Goal: Transaction & Acquisition: Purchase product/service

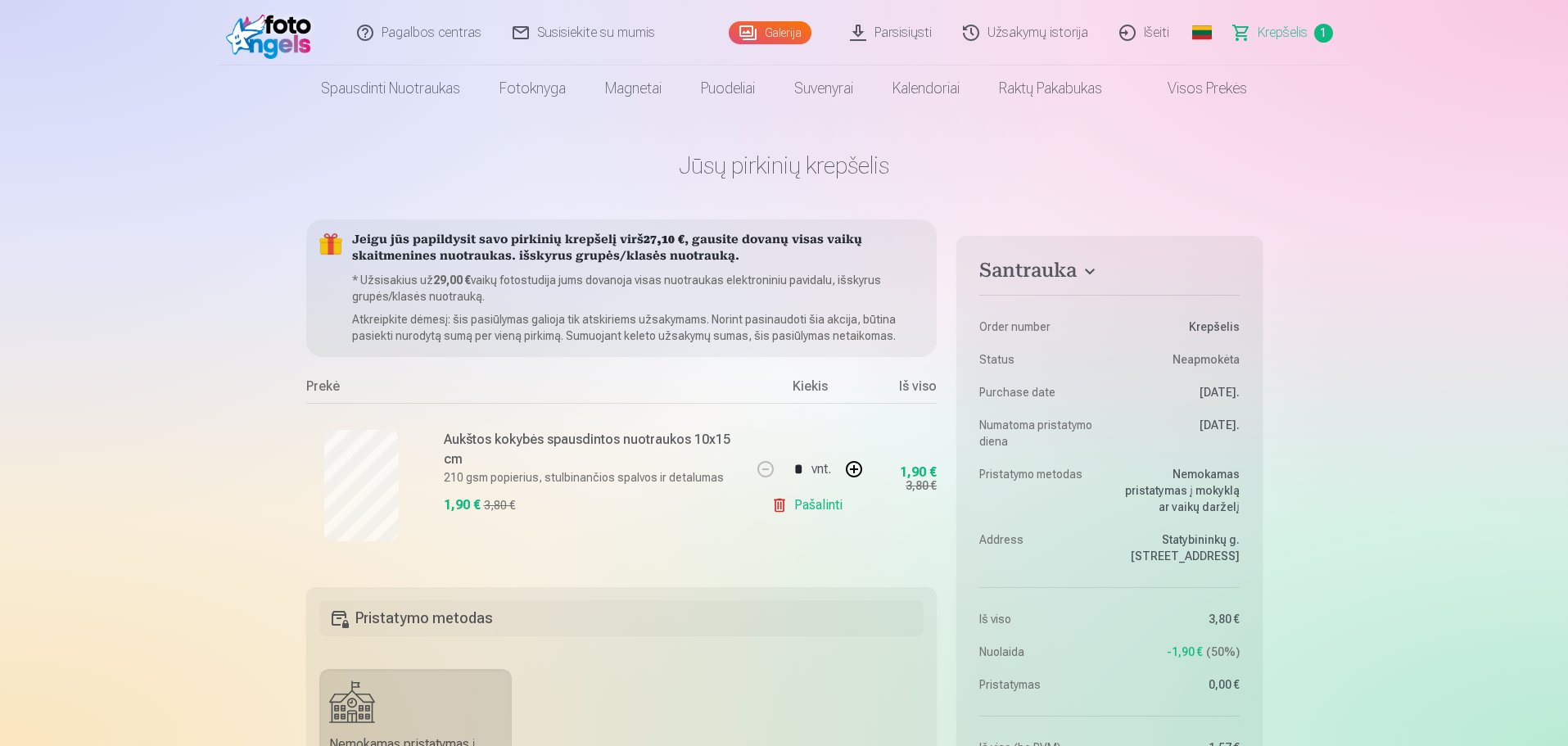
click at [1145, 35] on link "Išeiti" at bounding box center [1145, 33] width 81 height 66
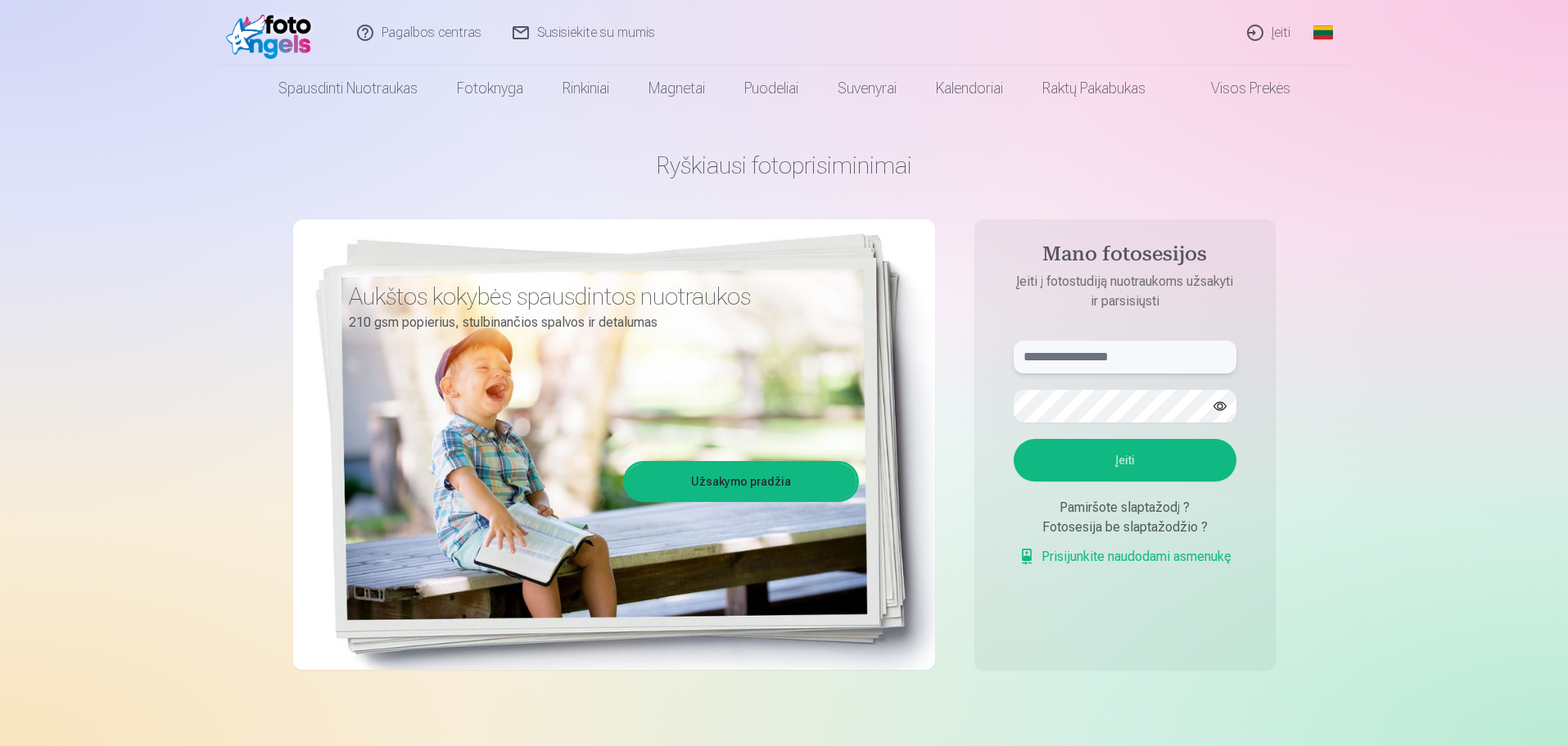
click at [1042, 356] on input "text" at bounding box center [1125, 356] width 222 height 33
click at [730, 478] on link "Užsakymo pradžia" at bounding box center [741, 481] width 231 height 36
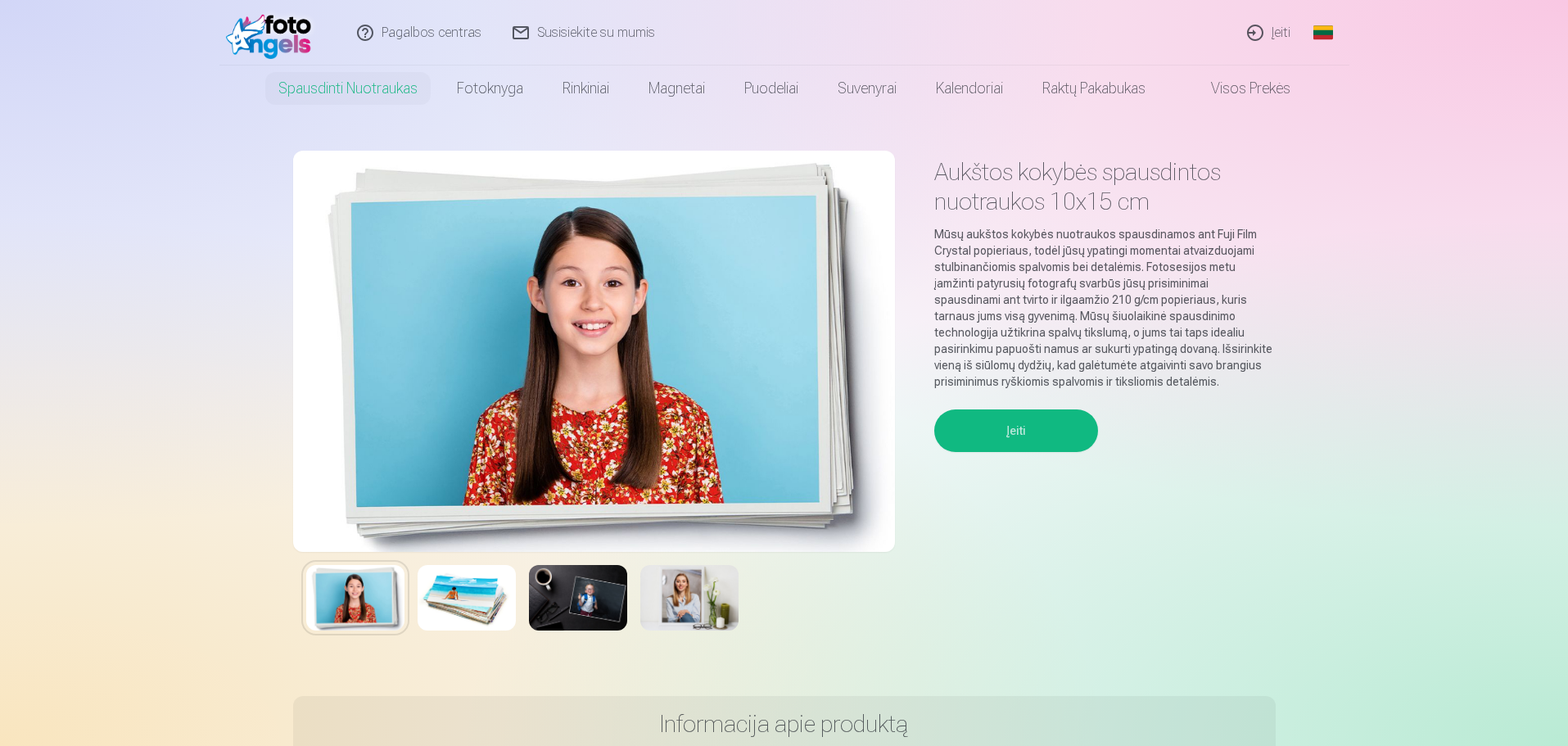
click at [1004, 432] on button "Įeiti" at bounding box center [1017, 431] width 164 height 42
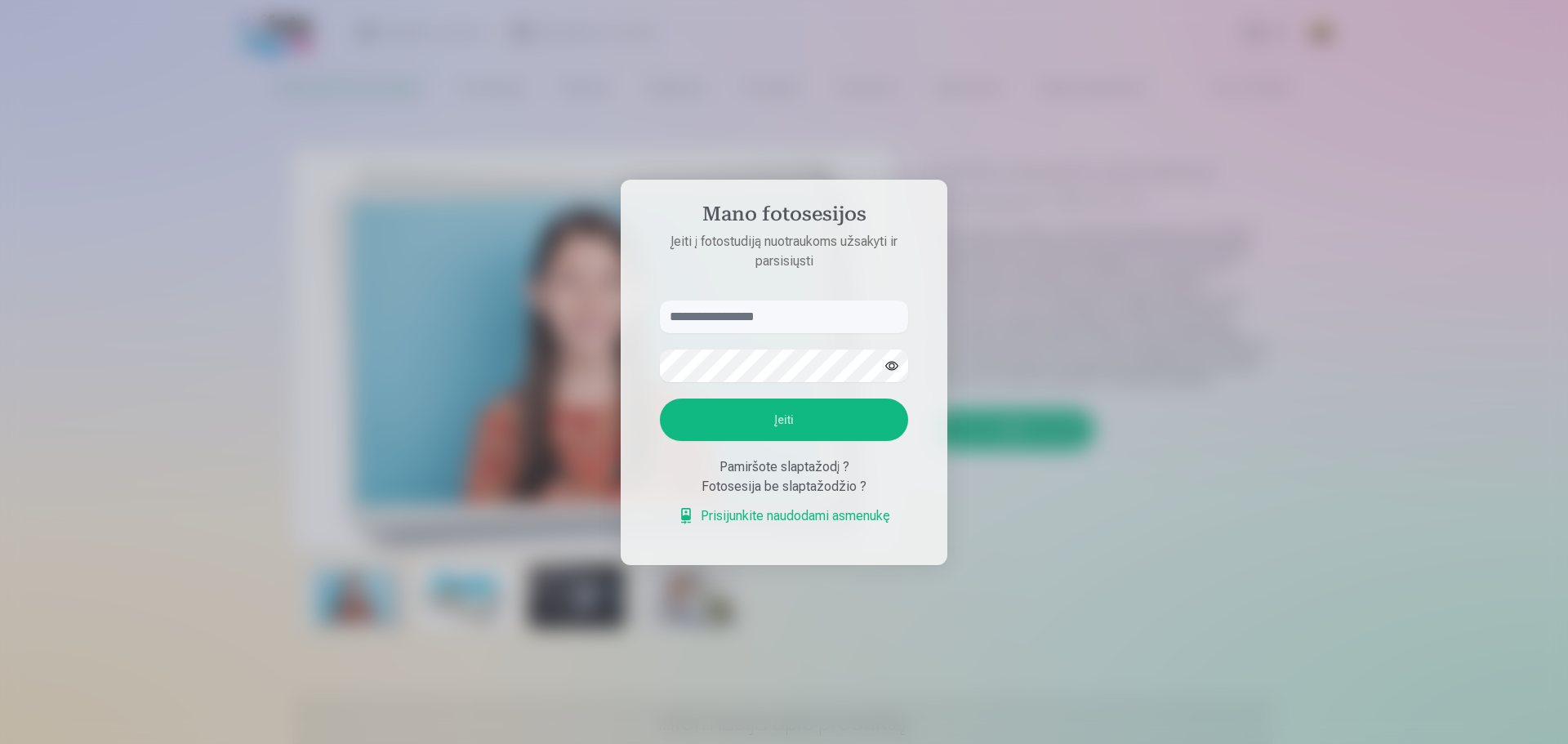
click at [695, 319] on input "text" at bounding box center [783, 317] width 248 height 32
click at [807, 486] on div "Fotosesija be slaptažodžio ?" at bounding box center [783, 487] width 248 height 19
click at [746, 488] on div "Fotosesija be slaptažodžio ?" at bounding box center [783, 487] width 248 height 19
click at [702, 319] on input "text" at bounding box center [783, 317] width 248 height 32
type input "**********"
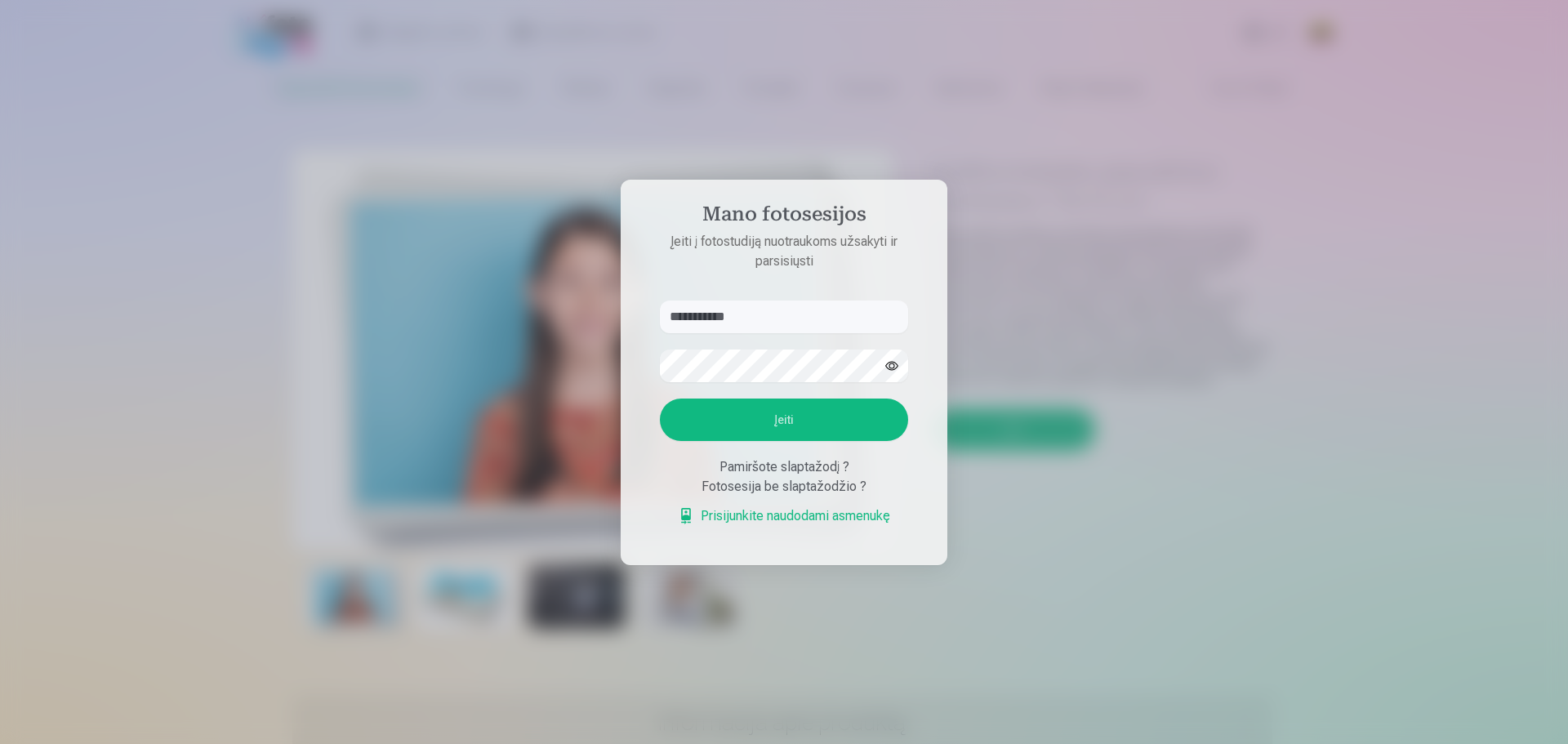
click at [787, 425] on button "Įeiti" at bounding box center [783, 419] width 248 height 42
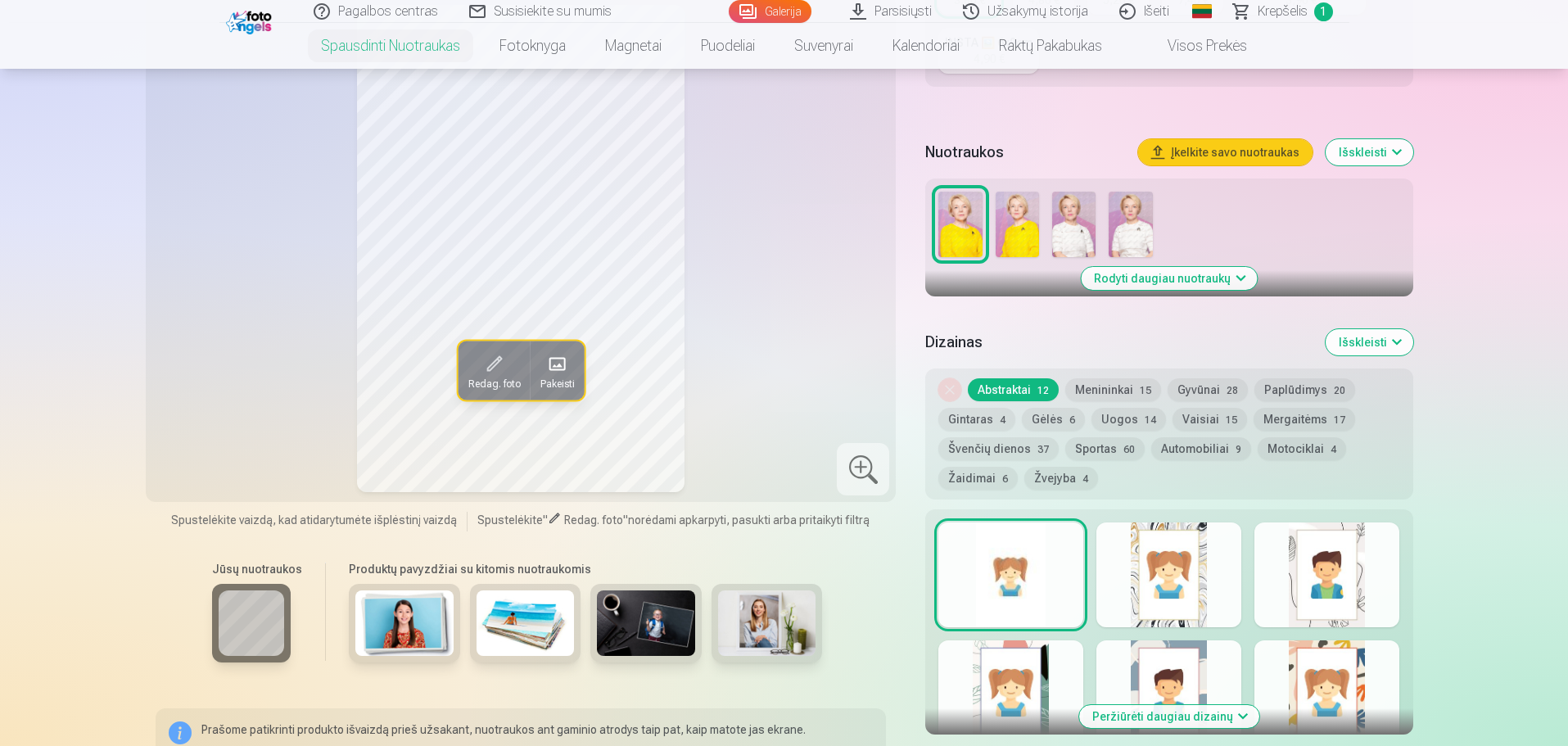
scroll to position [492, 0]
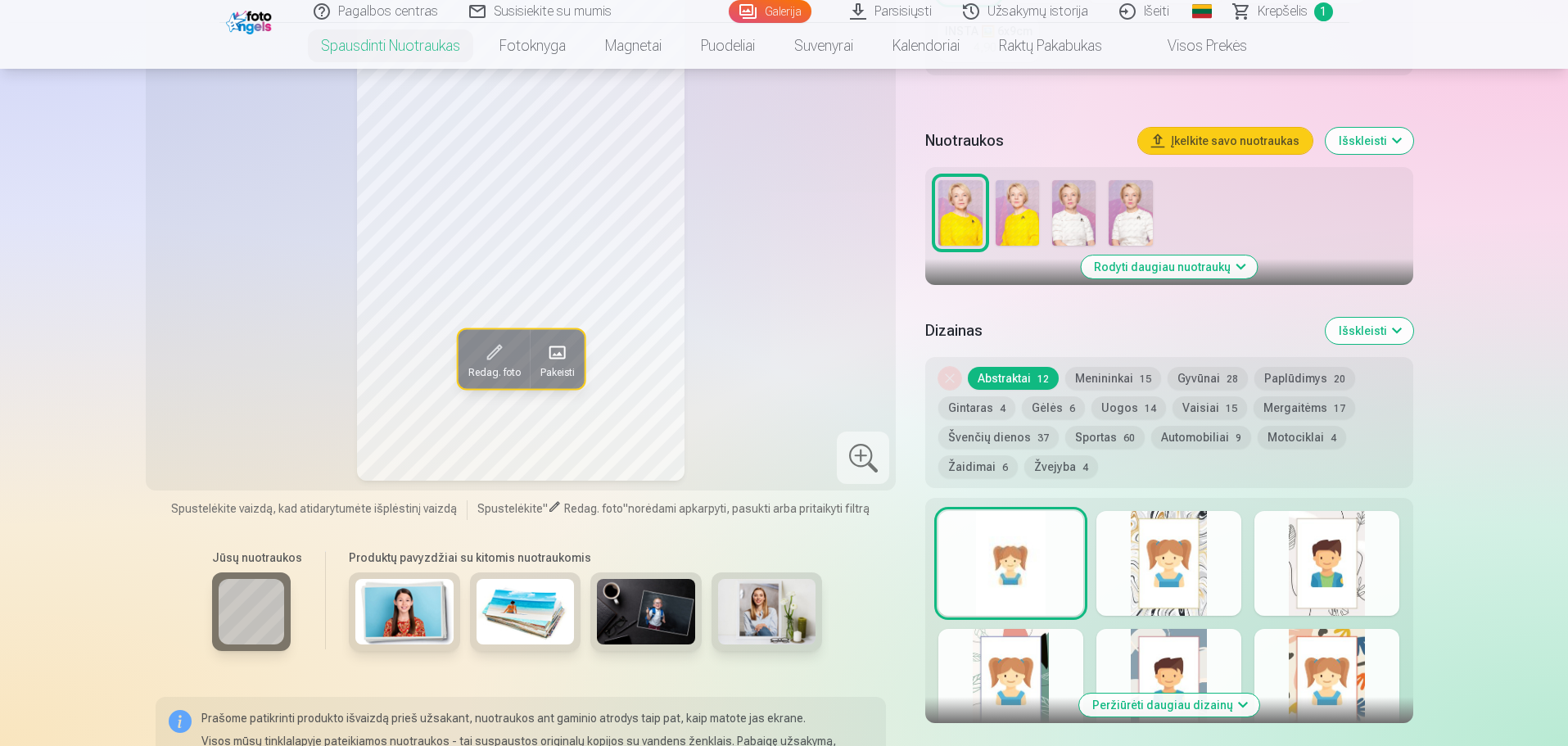
click at [1025, 208] on img at bounding box center [1017, 213] width 43 height 66
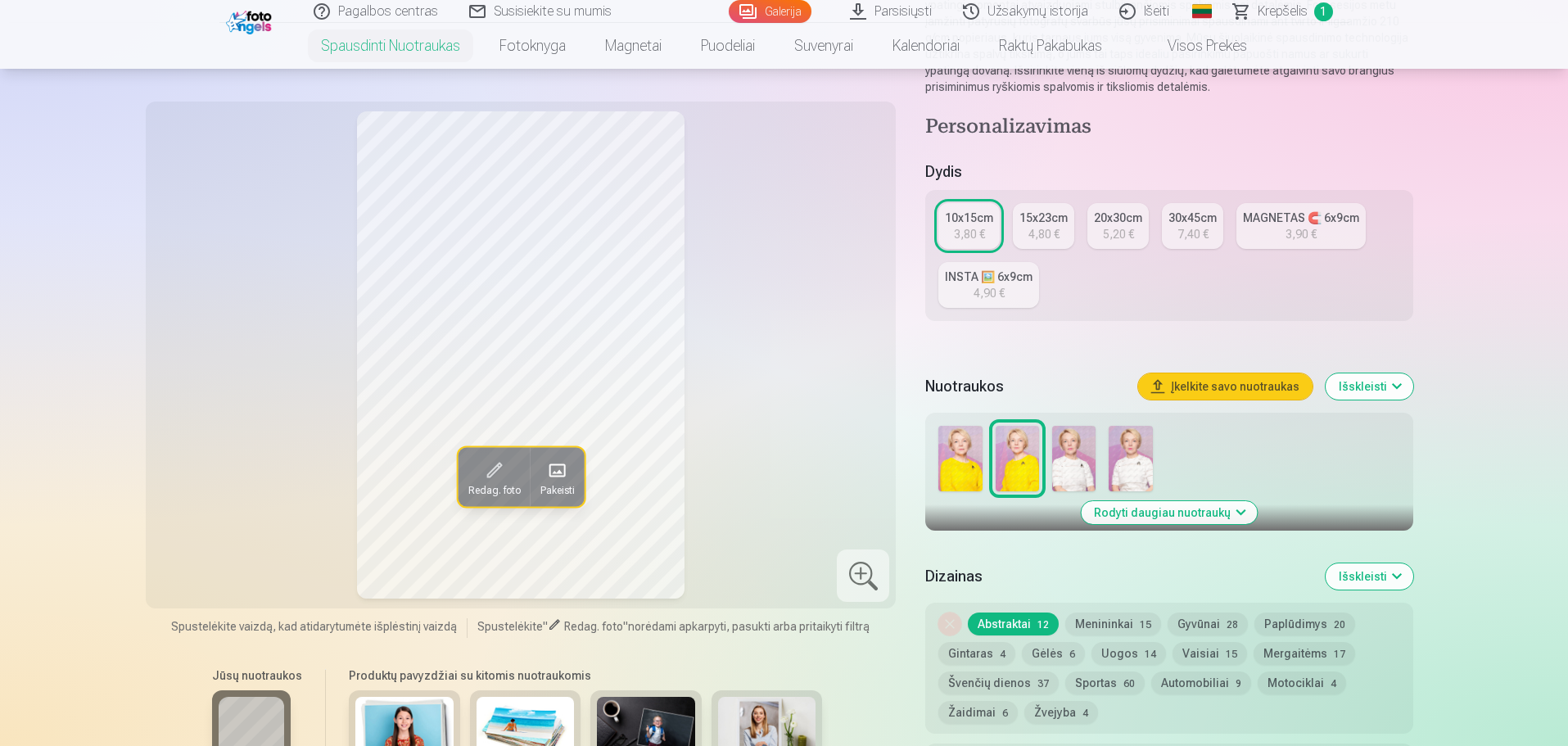
click at [1224, 388] on button "Įkelkite savo nuotraukas" at bounding box center [1226, 387] width 174 height 26
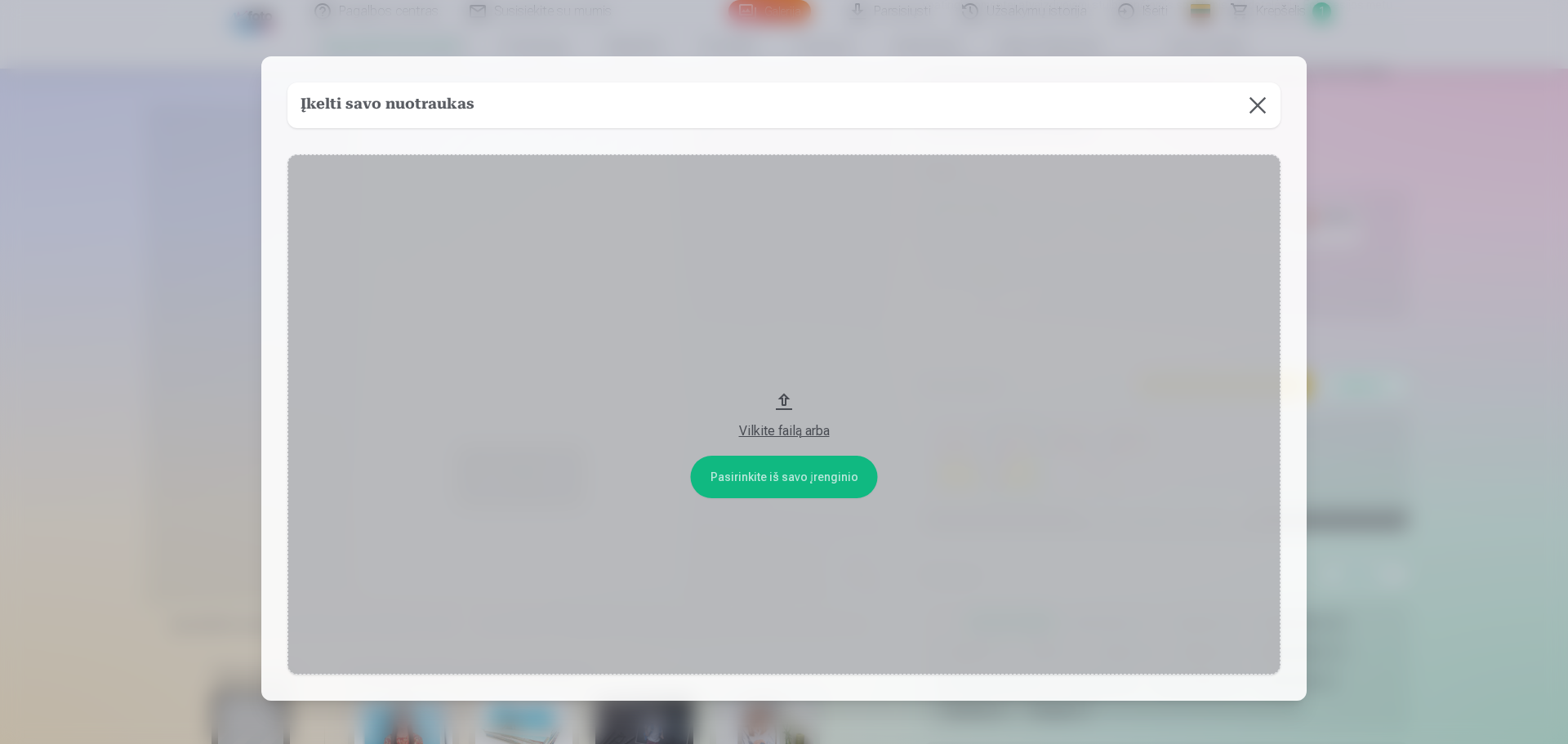
click at [1254, 106] on button at bounding box center [1258, 105] width 46 height 46
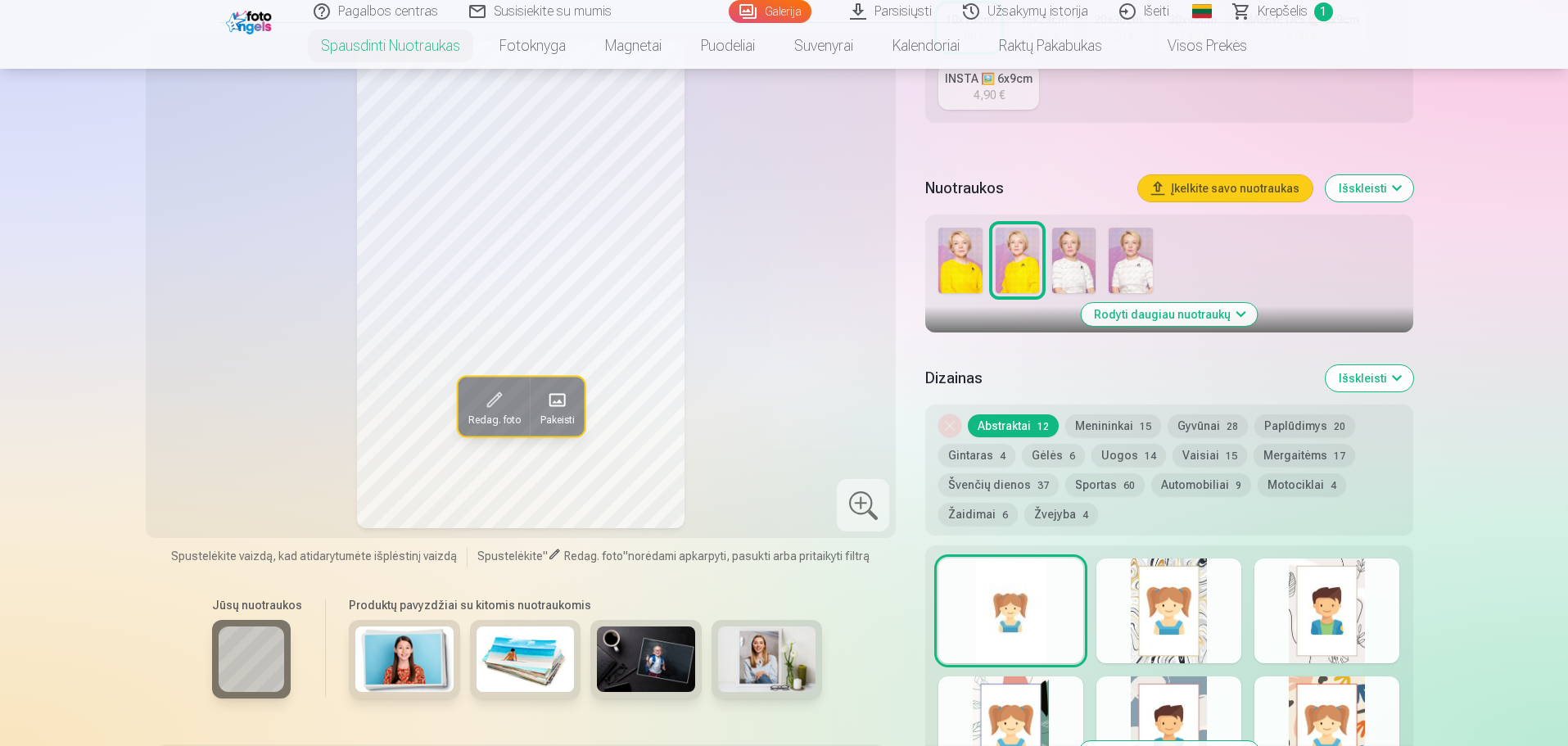
scroll to position [410, 0]
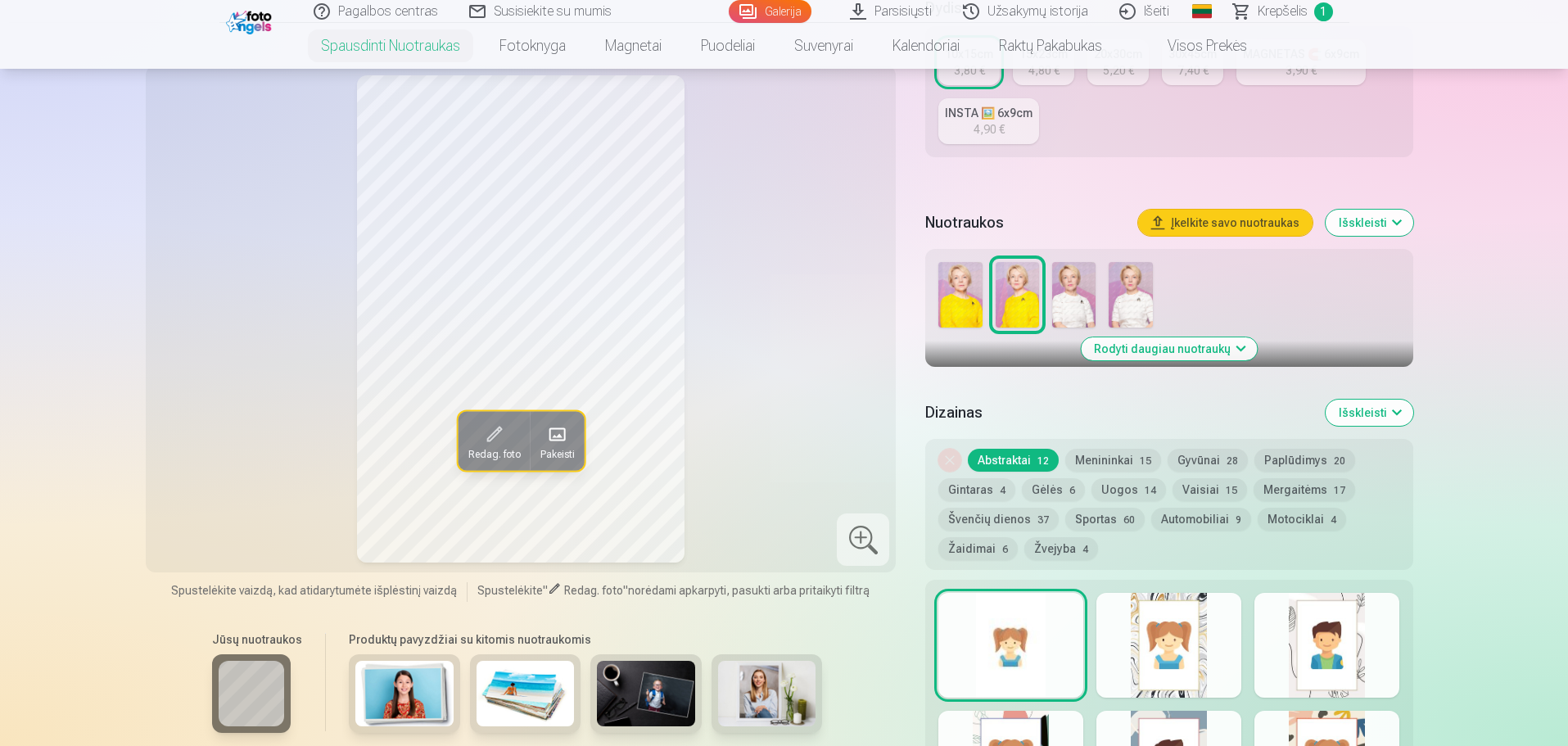
click at [1118, 460] on button "Menininkai 15" at bounding box center [1113, 460] width 96 height 23
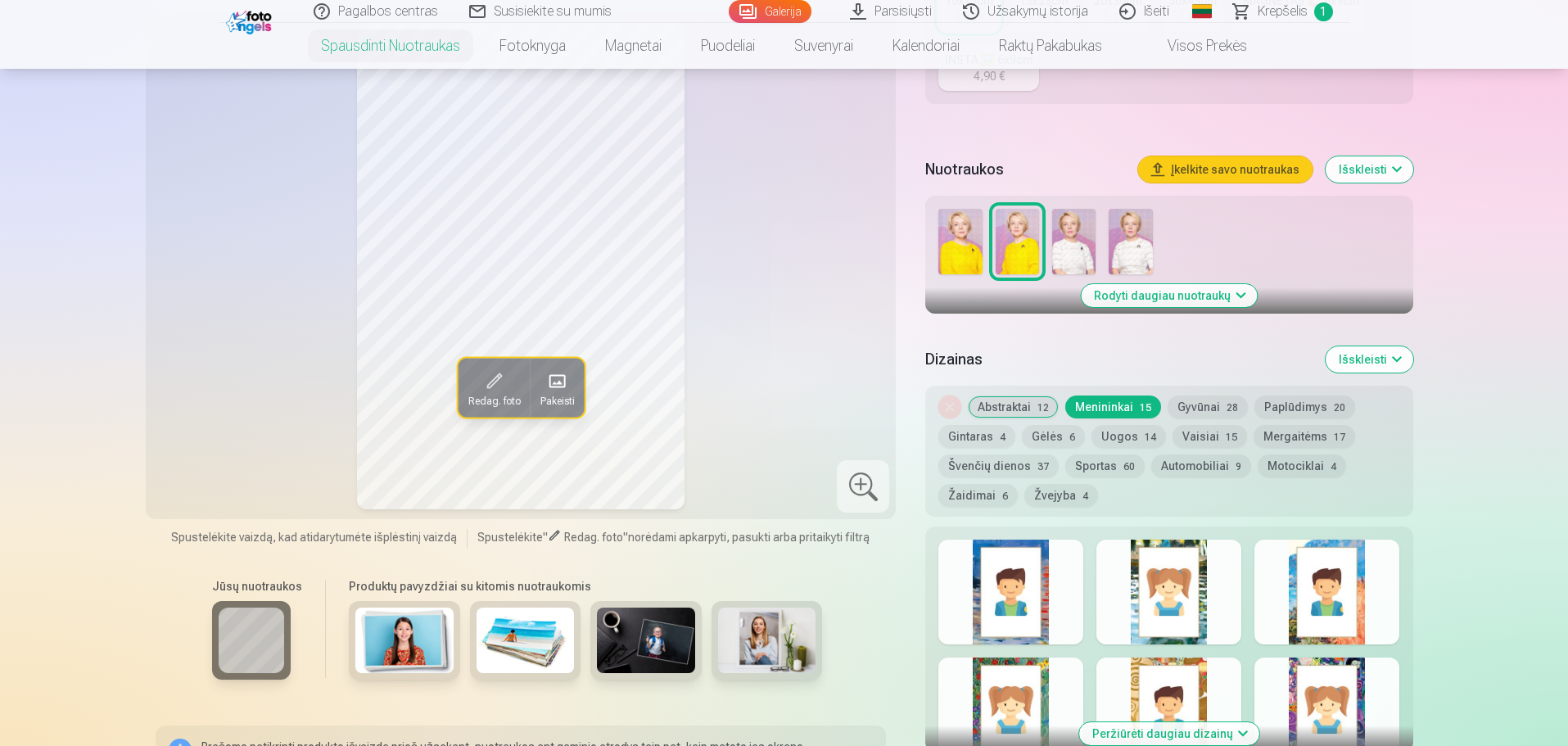
scroll to position [492, 0]
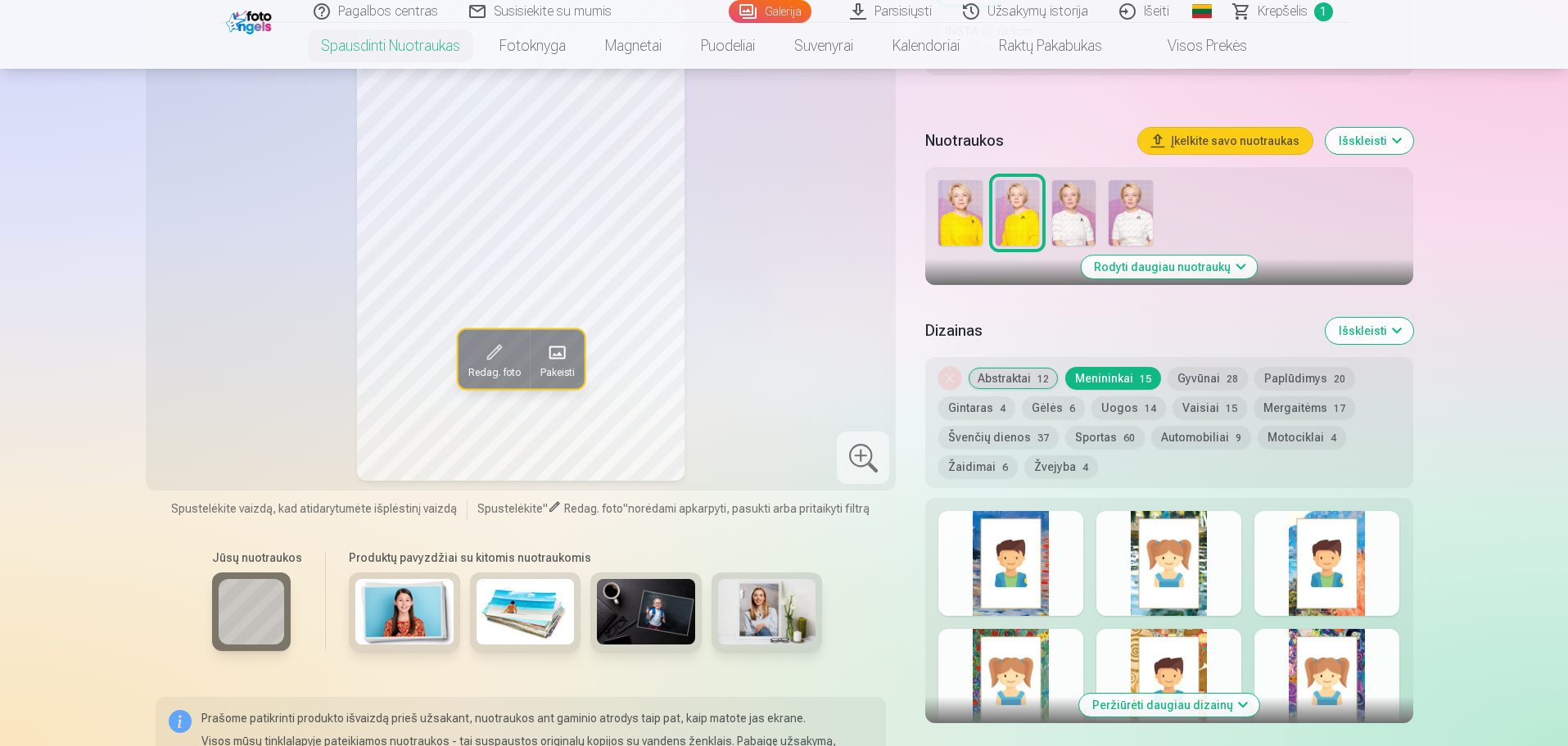
click at [1006, 374] on button "Abstraktai 12" at bounding box center [1013, 378] width 91 height 23
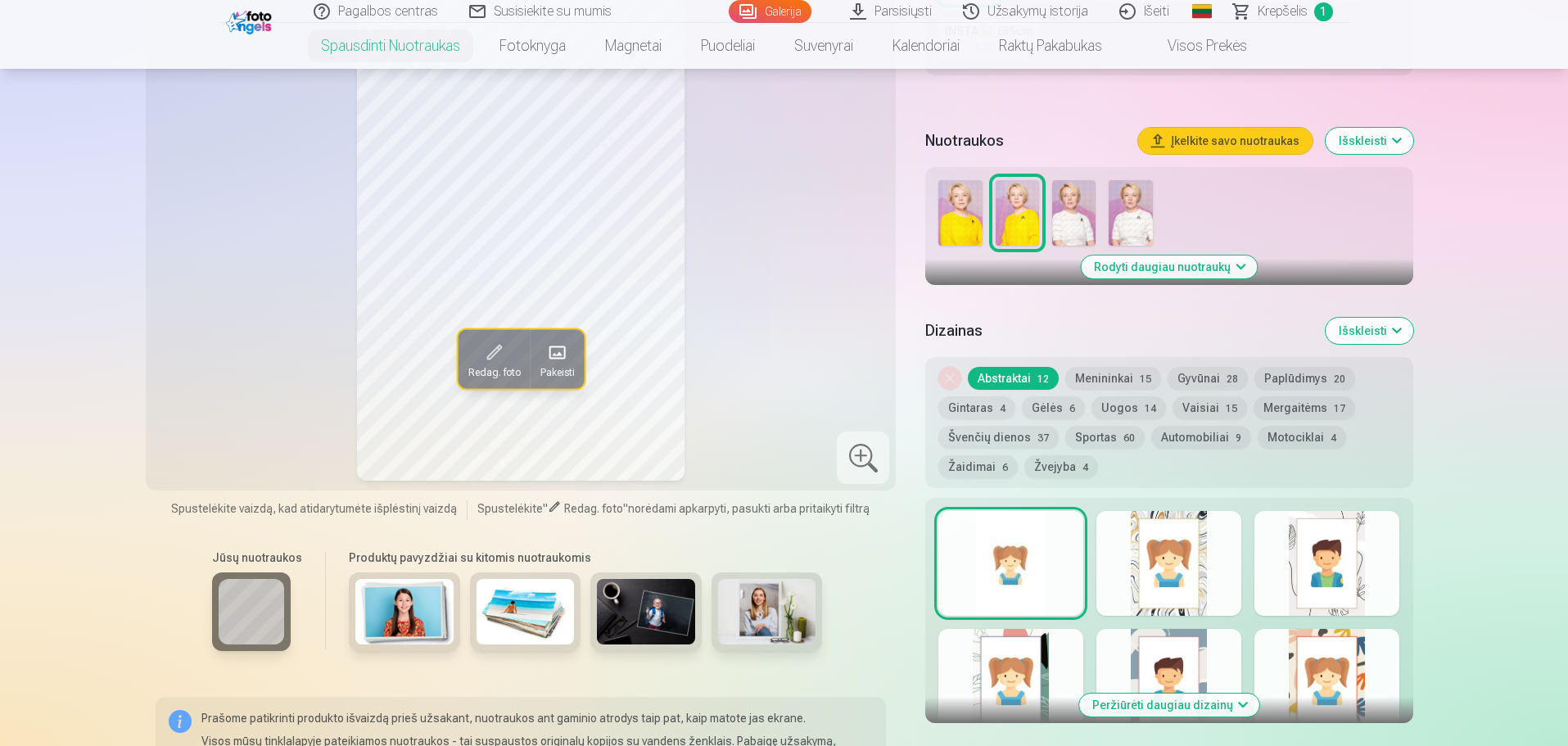
click at [1135, 382] on button "Menininkai 15" at bounding box center [1113, 378] width 96 height 23
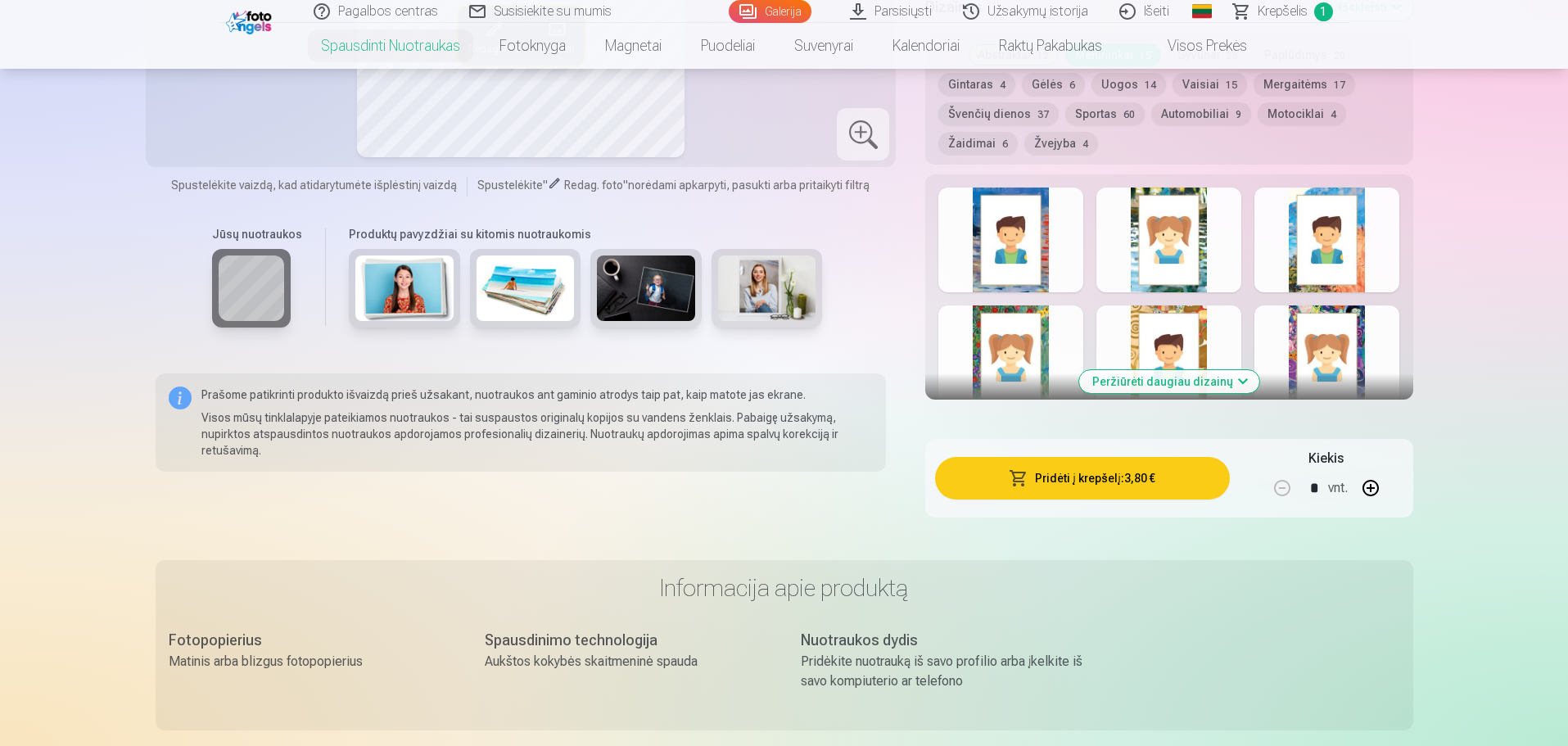
scroll to position [655, 0]
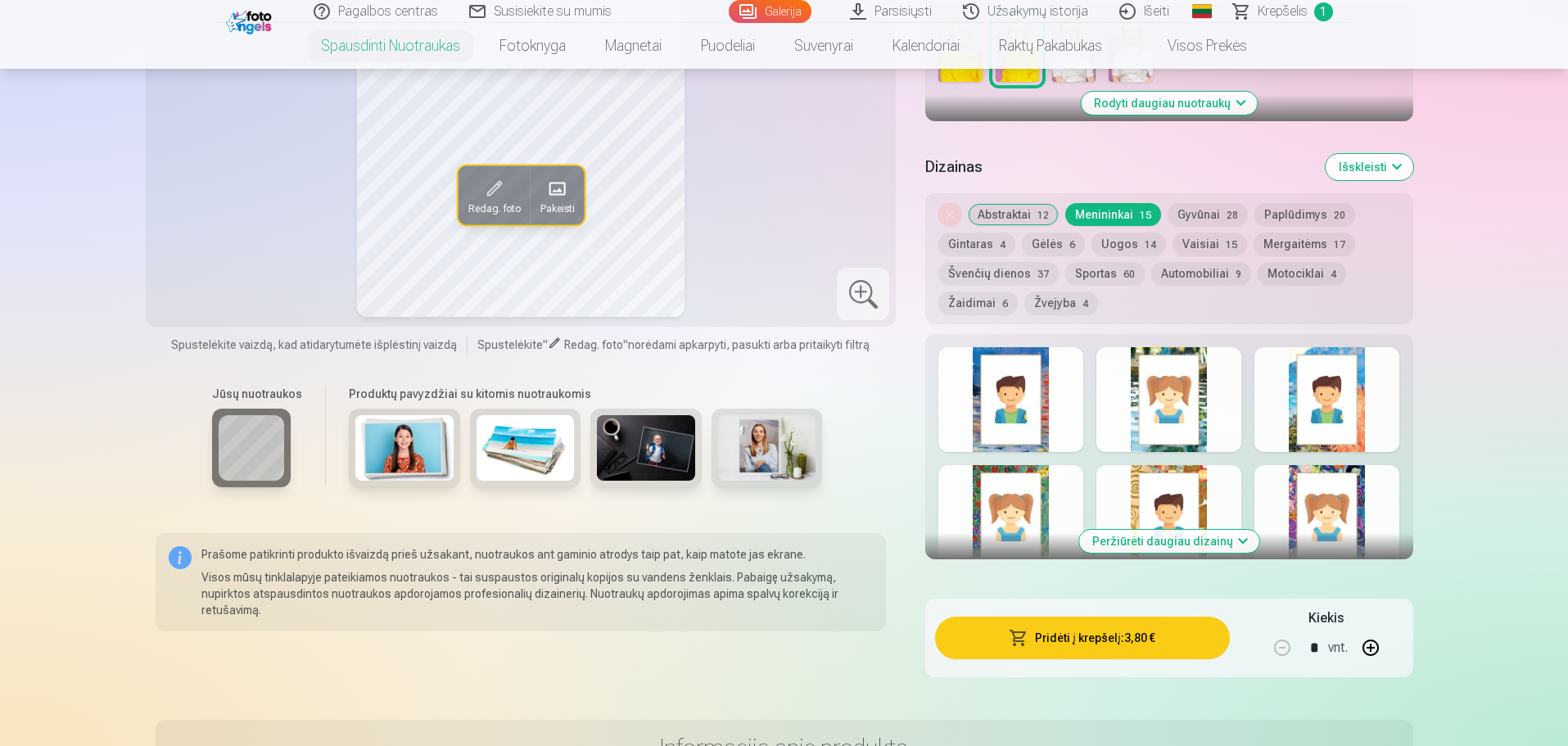
click at [1155, 537] on button "Peržiūrėti daugiau dizainų" at bounding box center [1169, 542] width 180 height 23
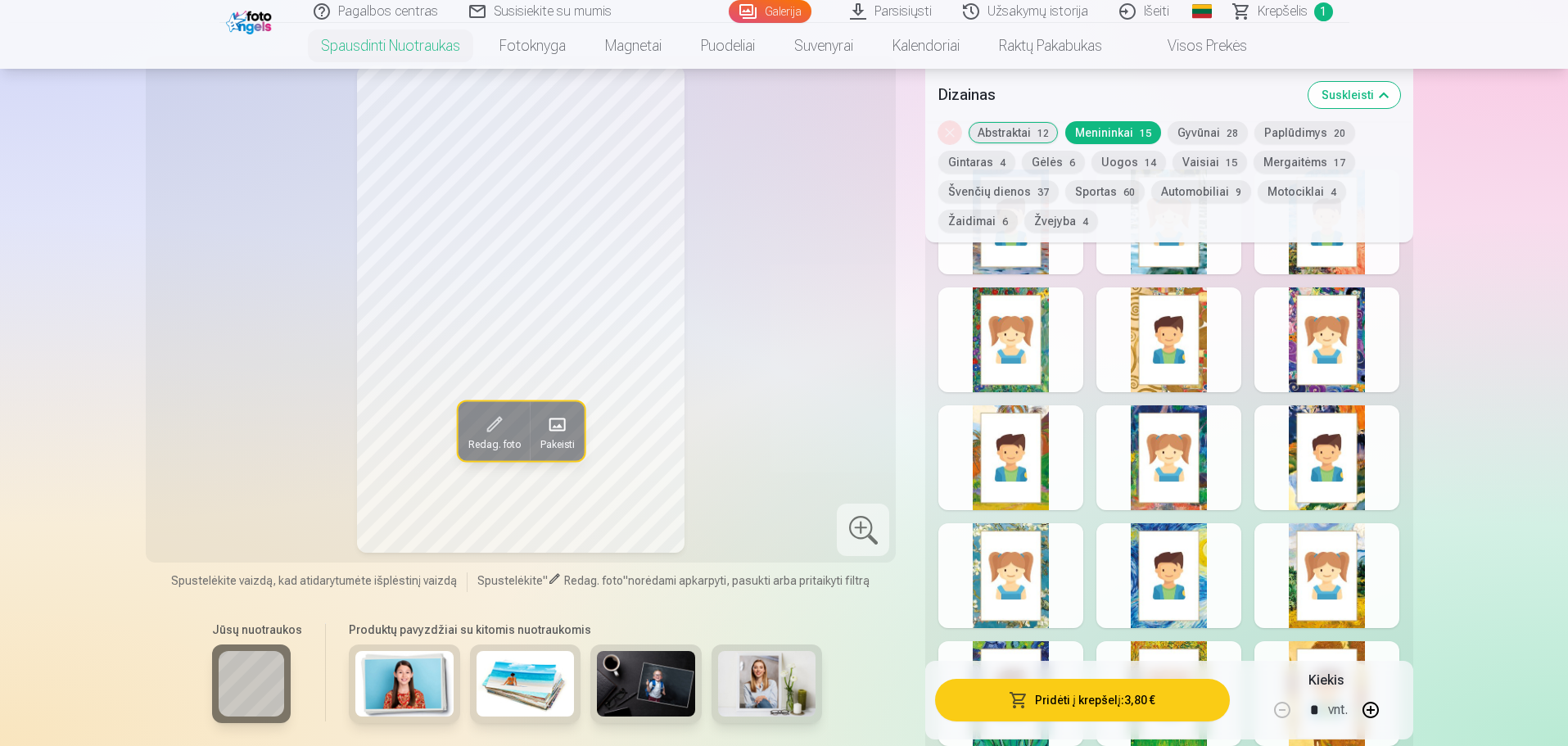
scroll to position [819, 0]
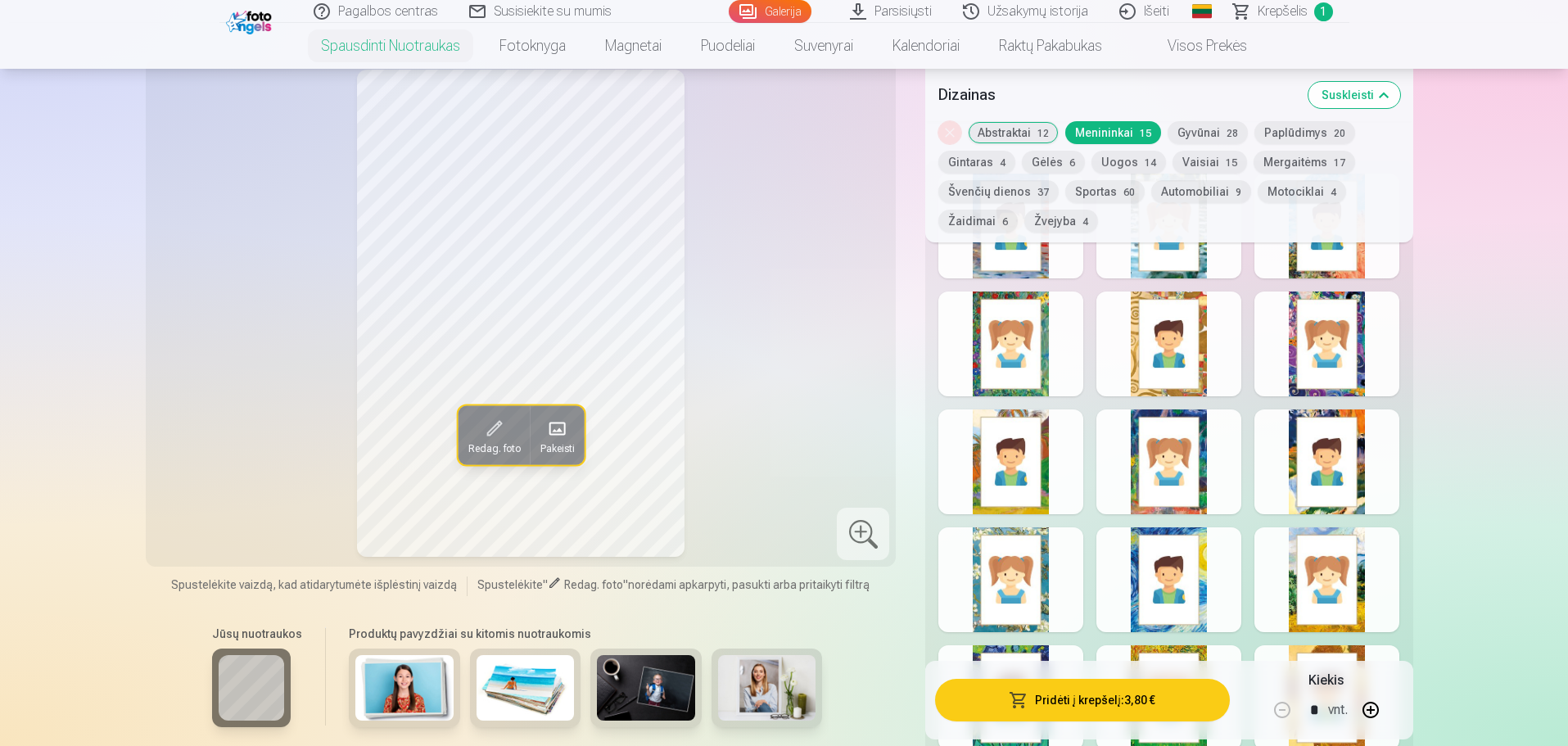
click at [1309, 355] on div at bounding box center [1327, 344] width 145 height 105
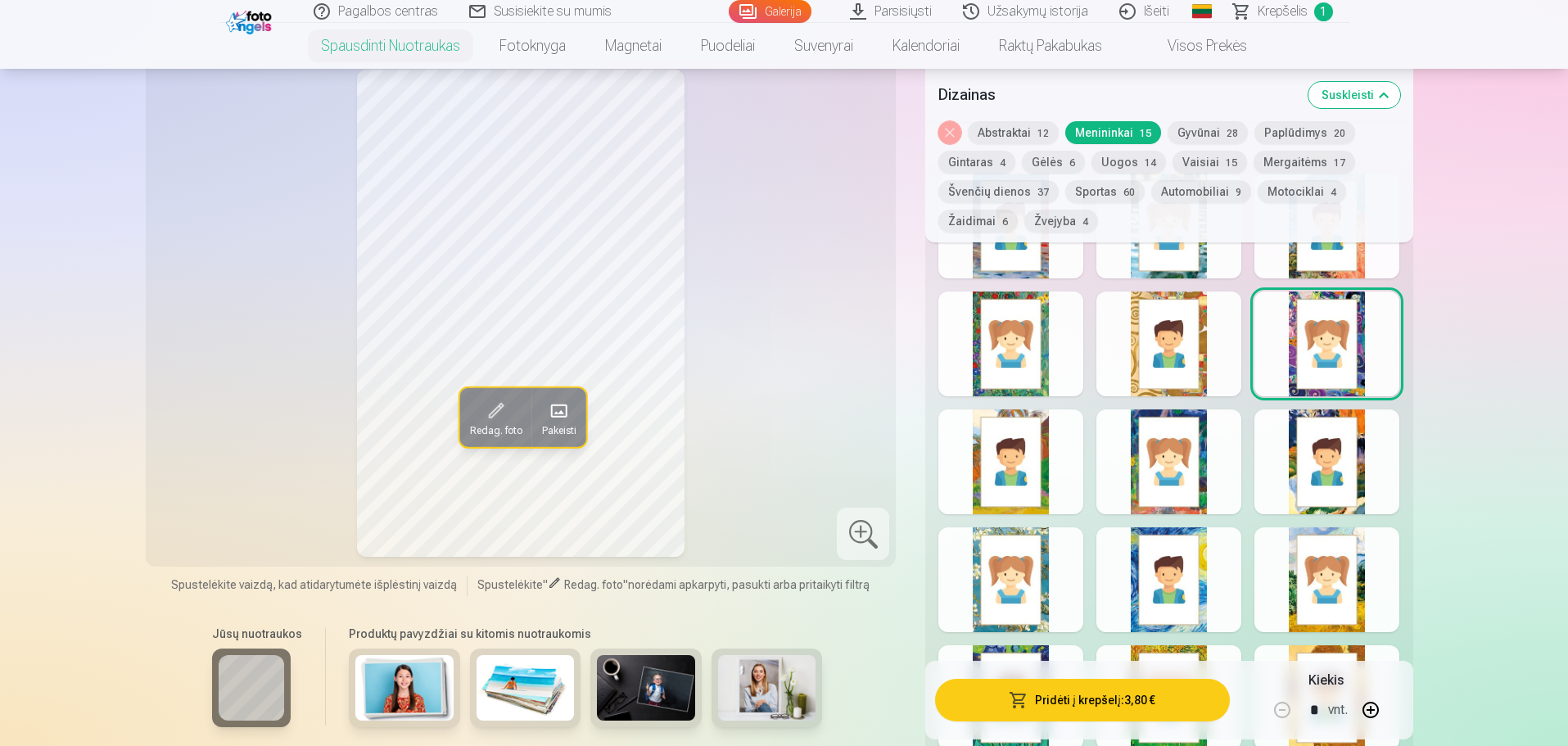
click at [1289, 596] on div at bounding box center [1327, 580] width 145 height 105
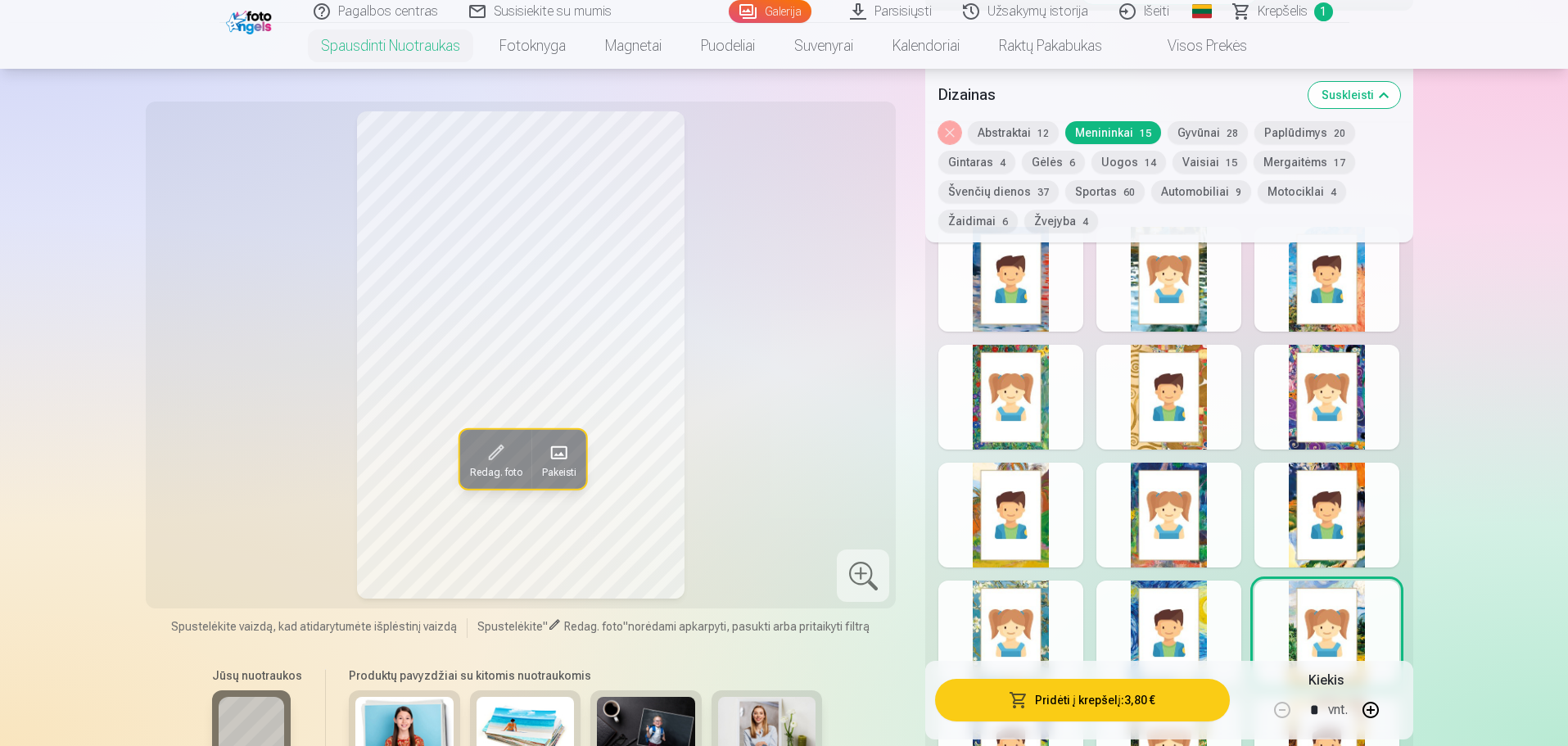
scroll to position [737, 0]
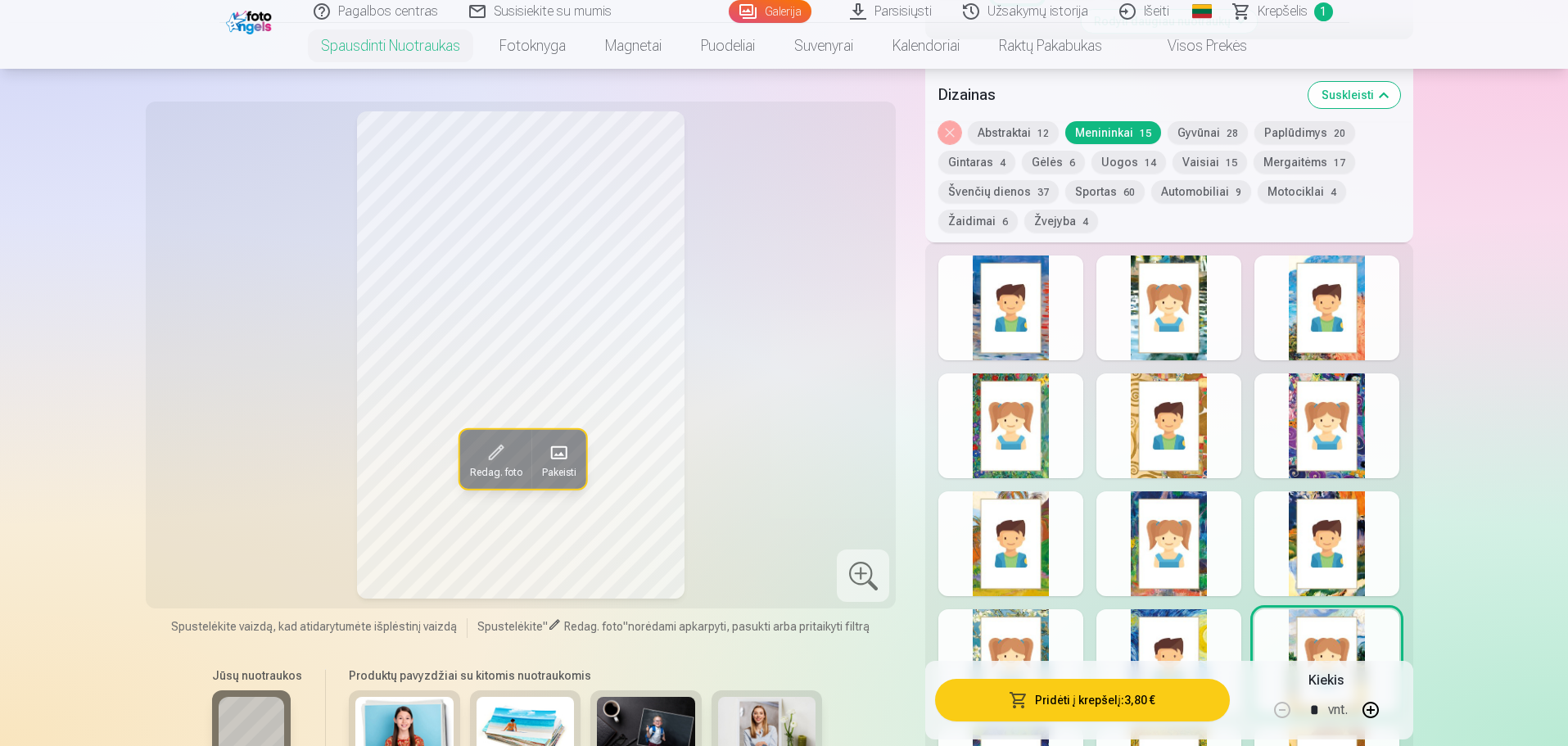
click at [1042, 618] on div at bounding box center [1010, 662] width 145 height 105
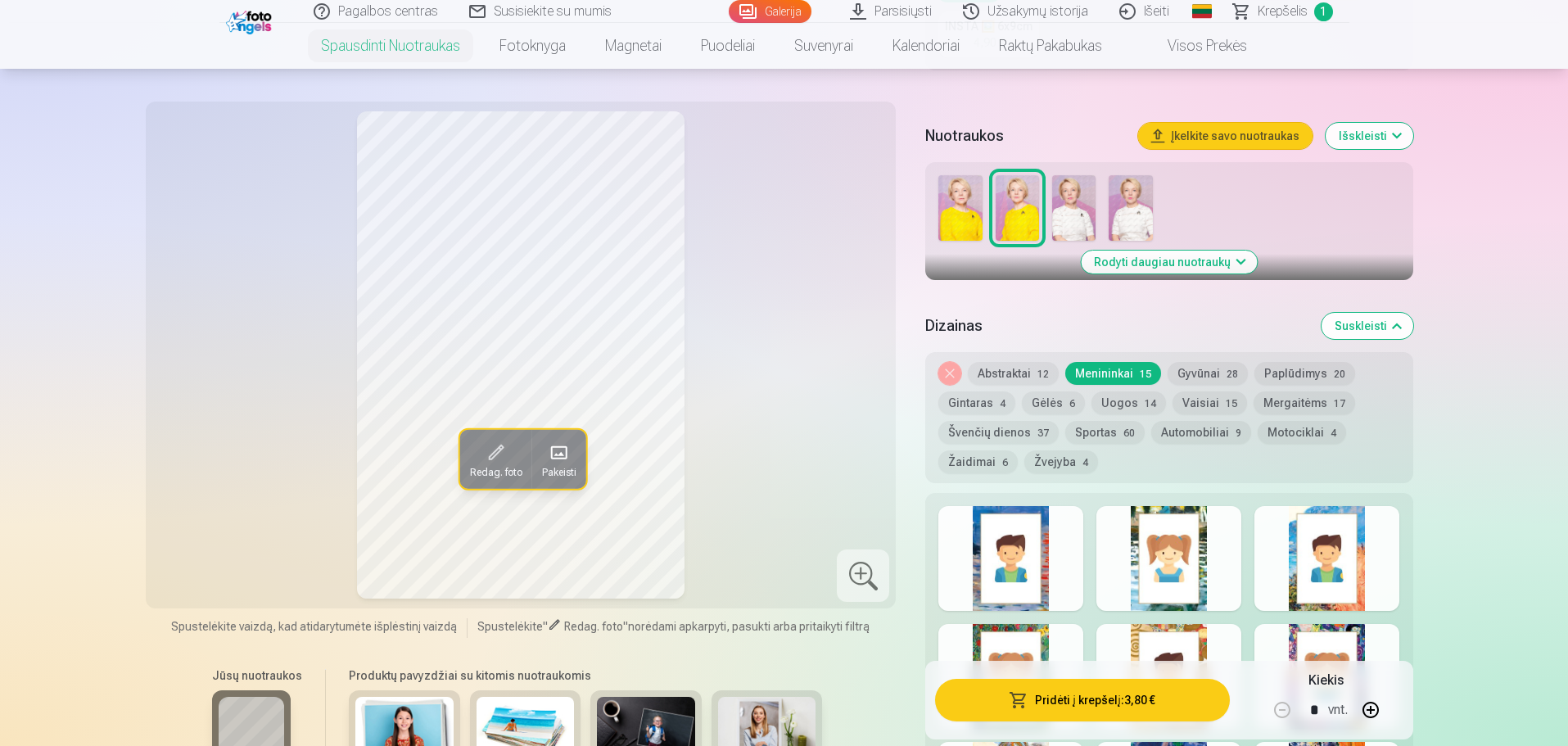
scroll to position [492, 0]
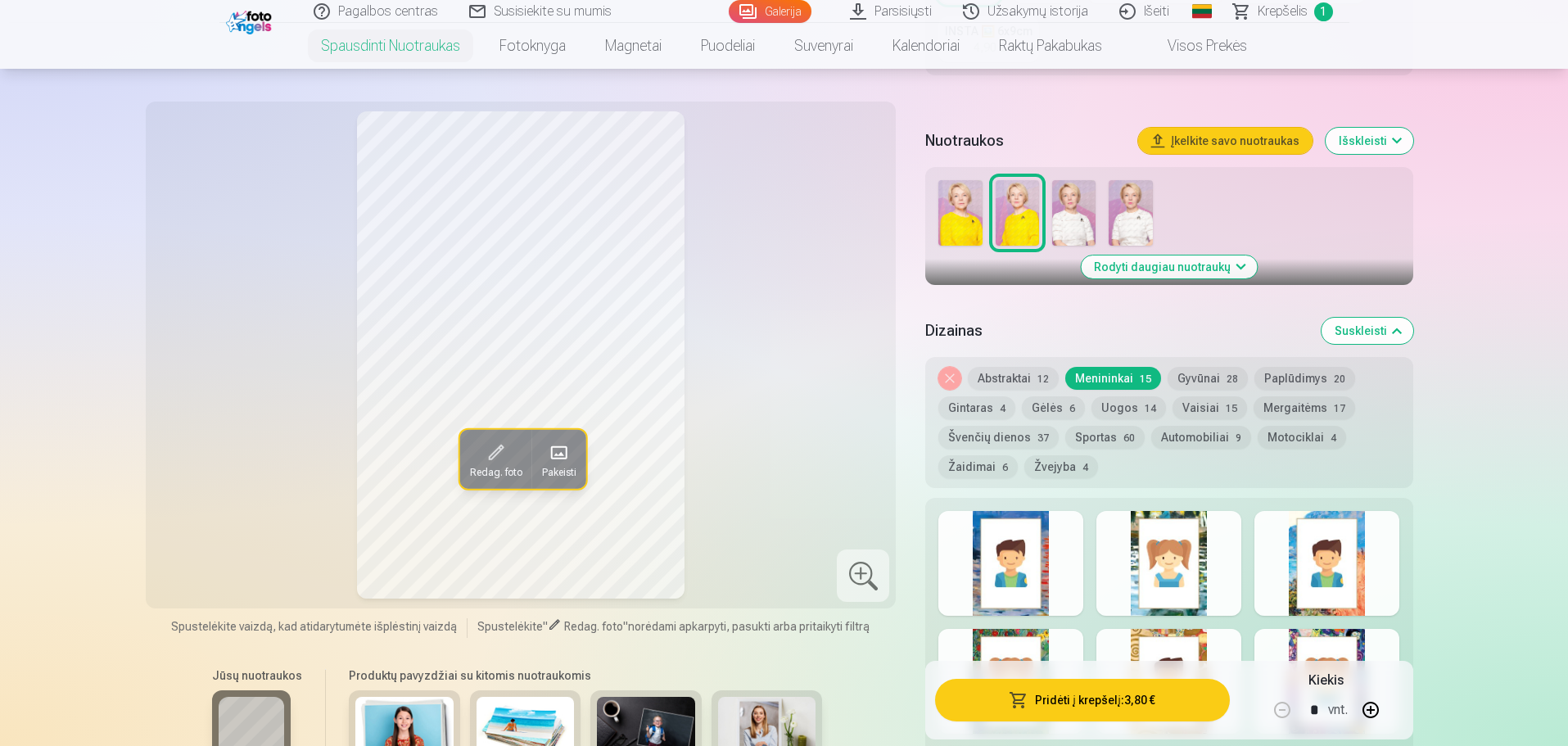
click at [1009, 384] on button "Abstraktai 12" at bounding box center [1013, 378] width 91 height 23
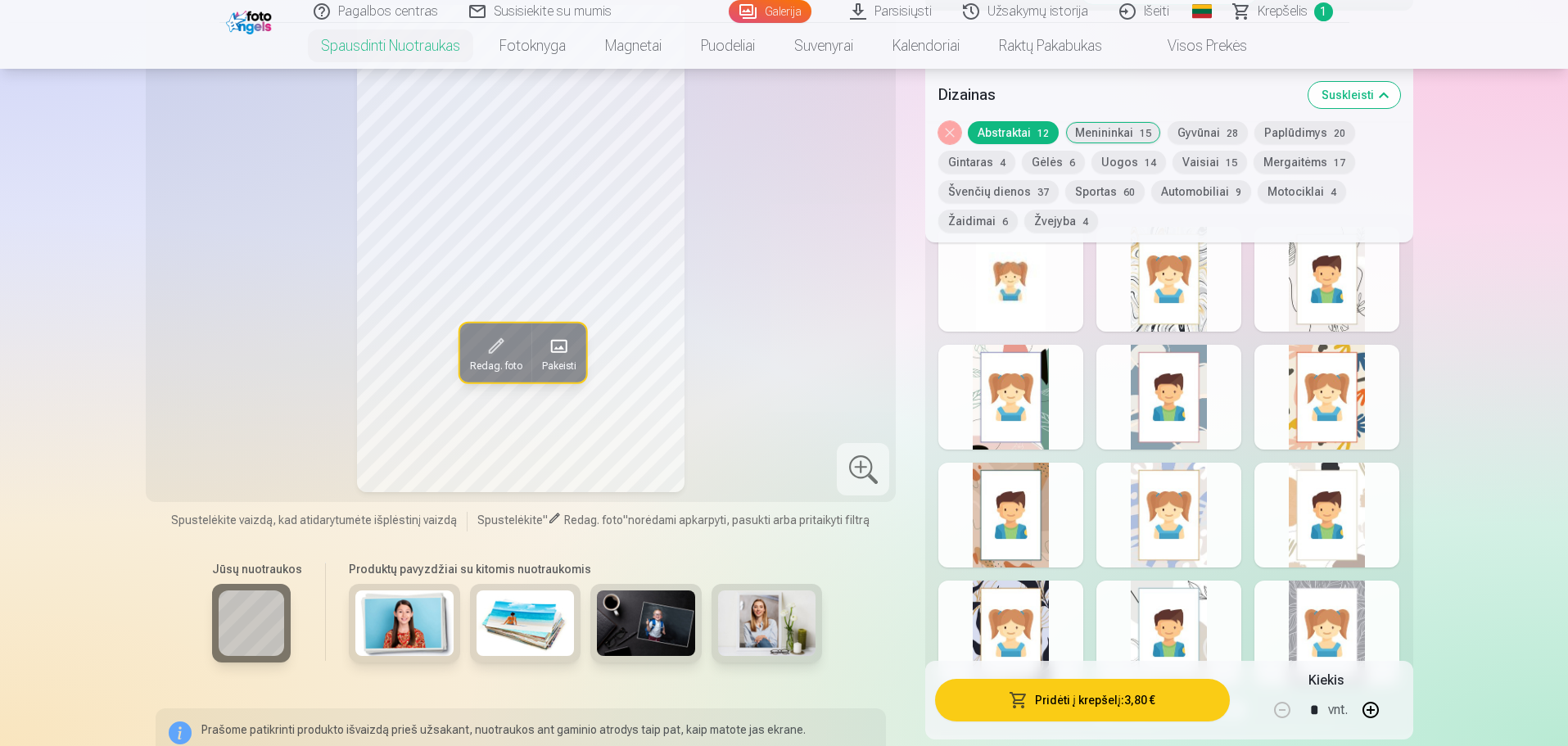
scroll to position [737, 0]
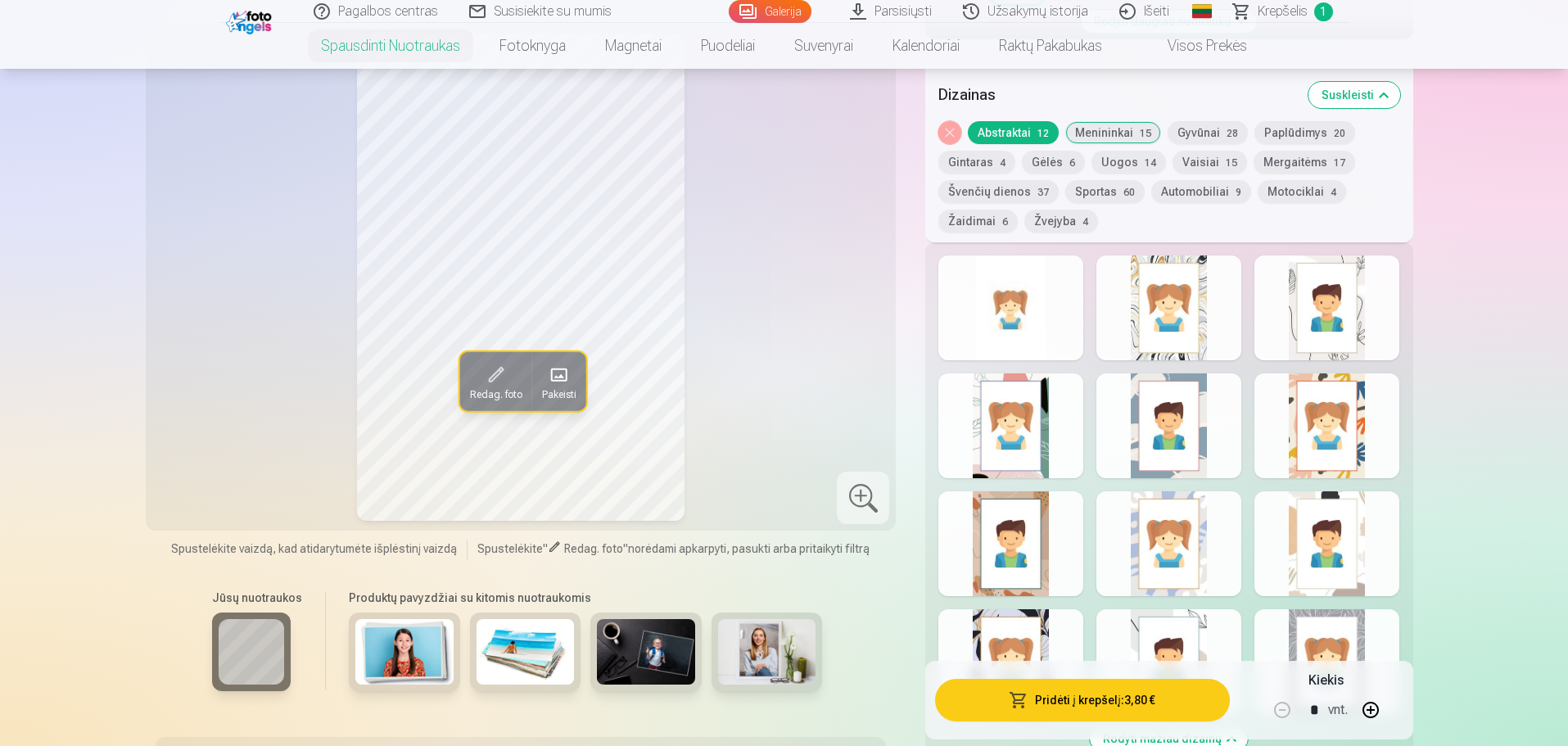
click at [980, 452] on div at bounding box center [1010, 426] width 145 height 105
click at [1150, 325] on div at bounding box center [1169, 308] width 145 height 105
click at [1342, 325] on div at bounding box center [1327, 308] width 145 height 105
click at [499, 388] on span at bounding box center [496, 376] width 26 height 26
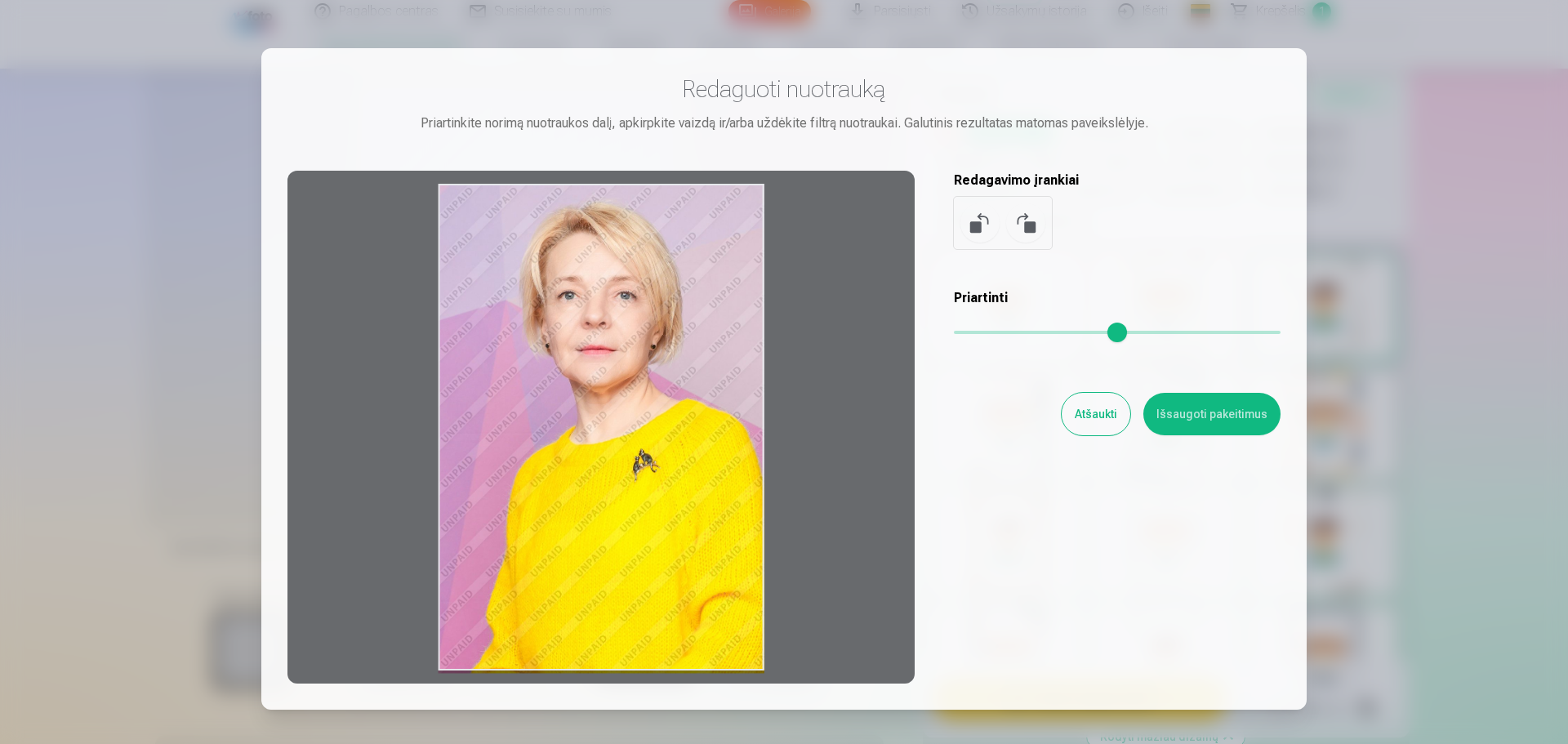
drag, startPoint x: 731, startPoint y: 229, endPoint x: 730, endPoint y: 247, distance: 18.0
click at [727, 244] on div at bounding box center [601, 427] width 627 height 513
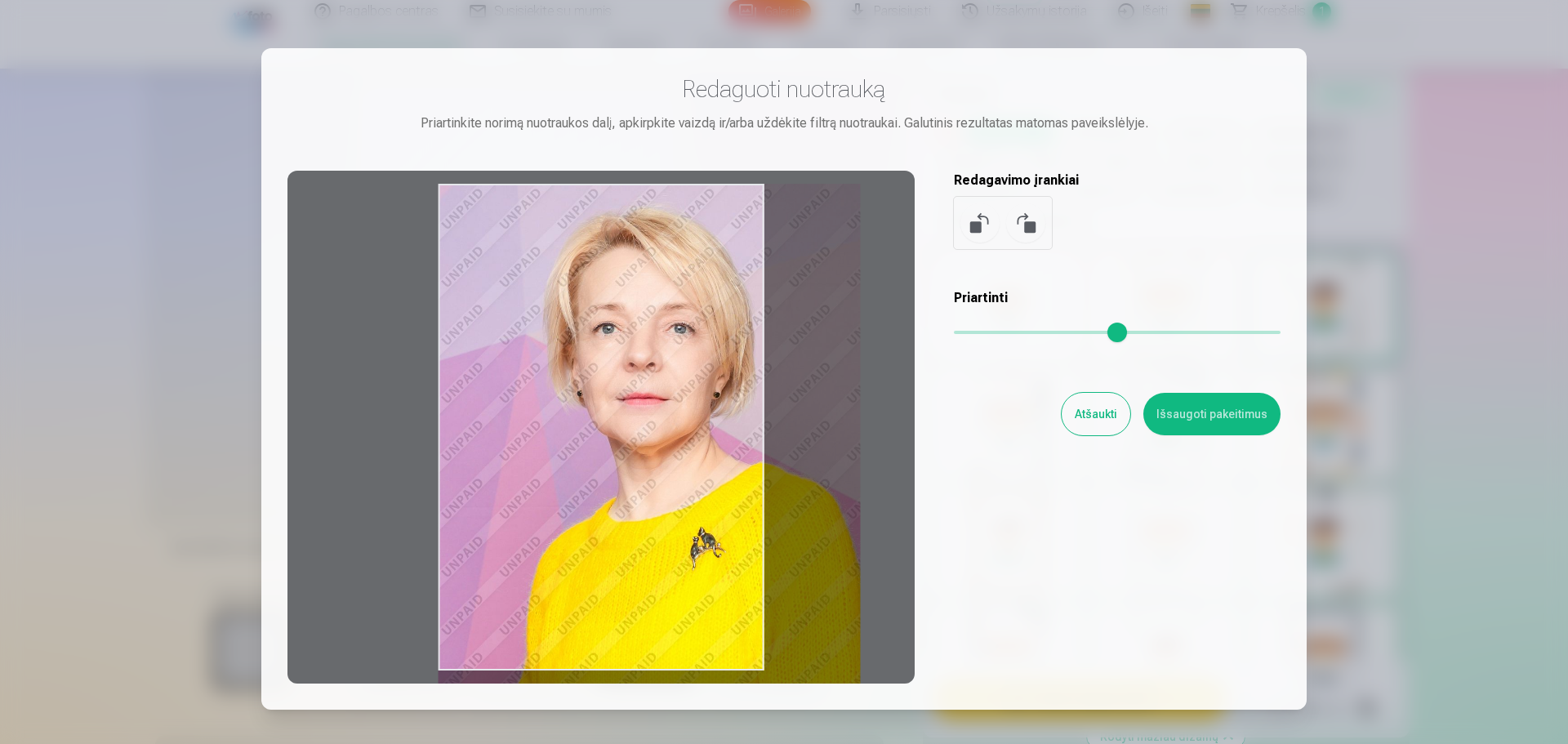
drag, startPoint x: 962, startPoint y: 327, endPoint x: 1134, endPoint y: 325, distance: 172.0
click at [1134, 331] on input "range" at bounding box center [1117, 333] width 327 height 4
click at [974, 220] on button at bounding box center [980, 223] width 39 height 39
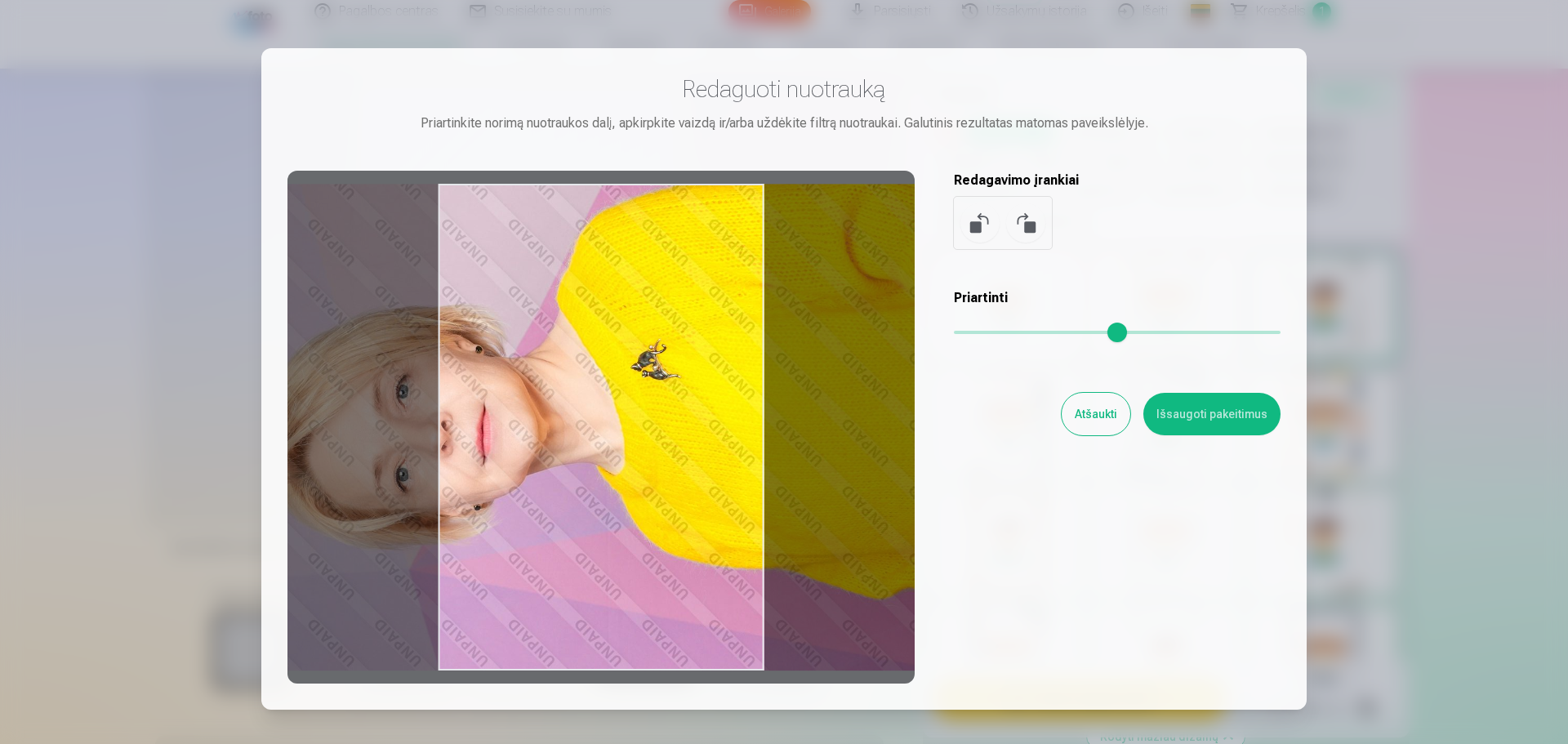
click at [1027, 222] on button at bounding box center [1025, 223] width 39 height 39
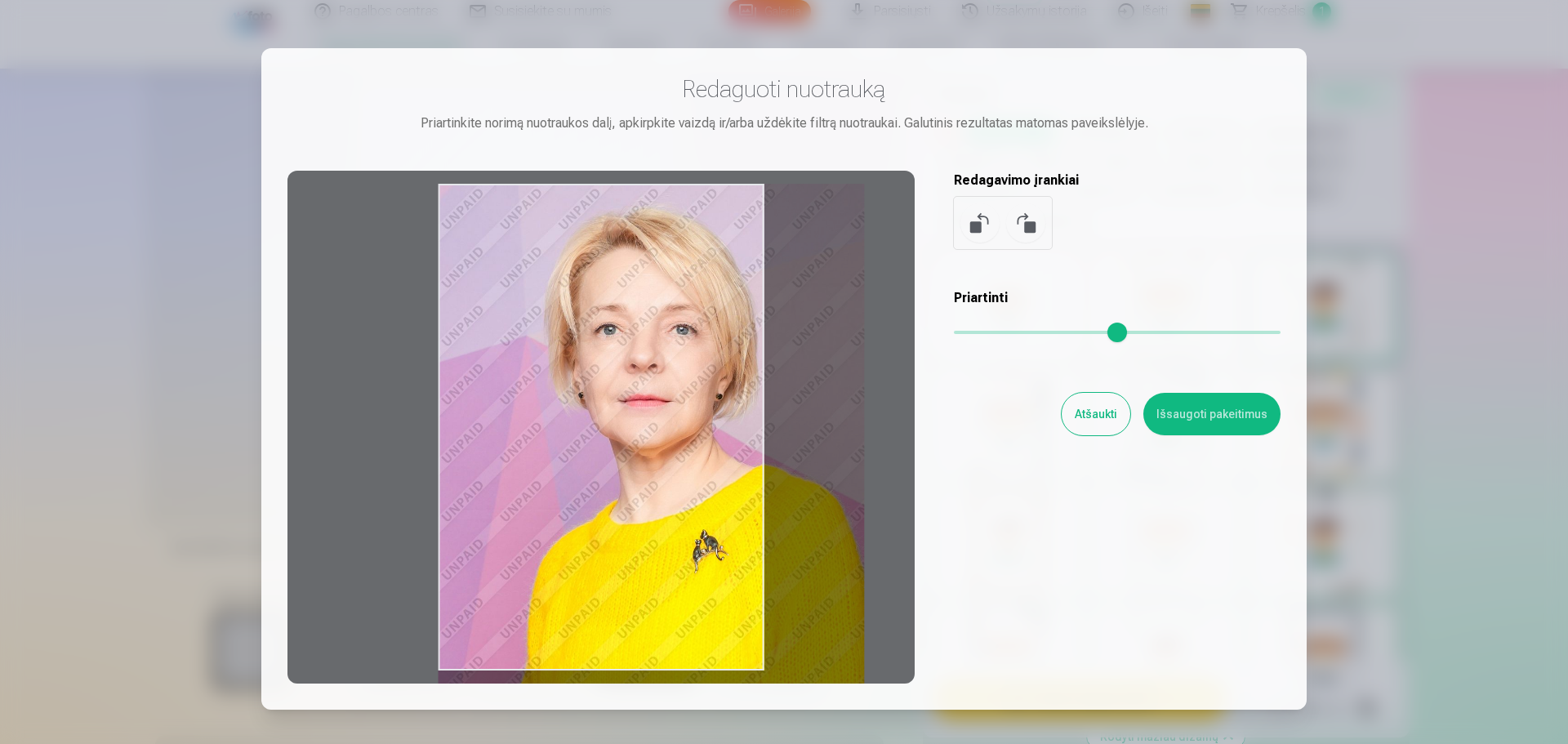
drag, startPoint x: 961, startPoint y: 334, endPoint x: 1139, endPoint y: 346, distance: 178.4
click at [1139, 334] on input "range" at bounding box center [1117, 333] width 327 height 4
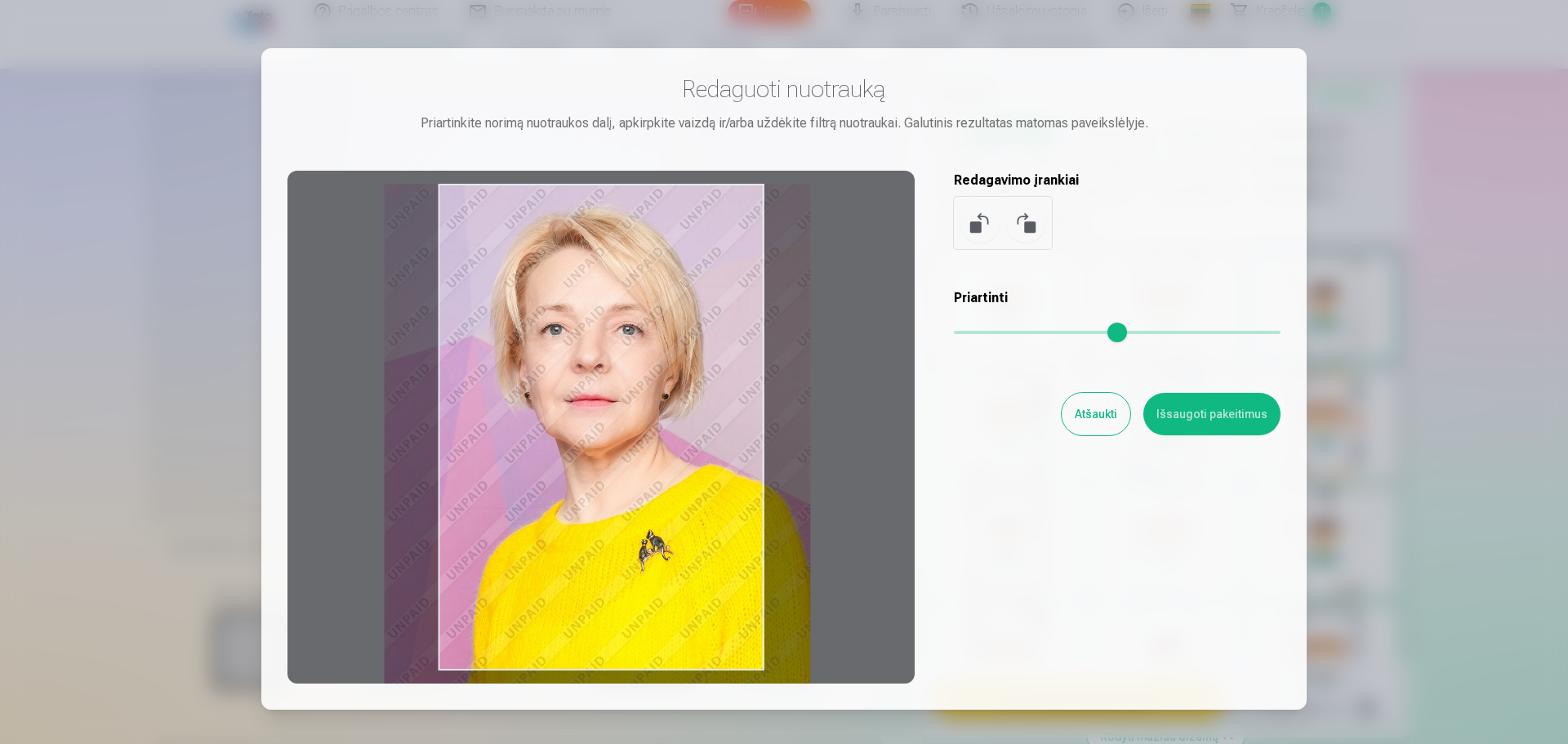
drag, startPoint x: 704, startPoint y: 334, endPoint x: 653, endPoint y: 343, distance: 51.8
click at [653, 343] on div at bounding box center [601, 427] width 627 height 513
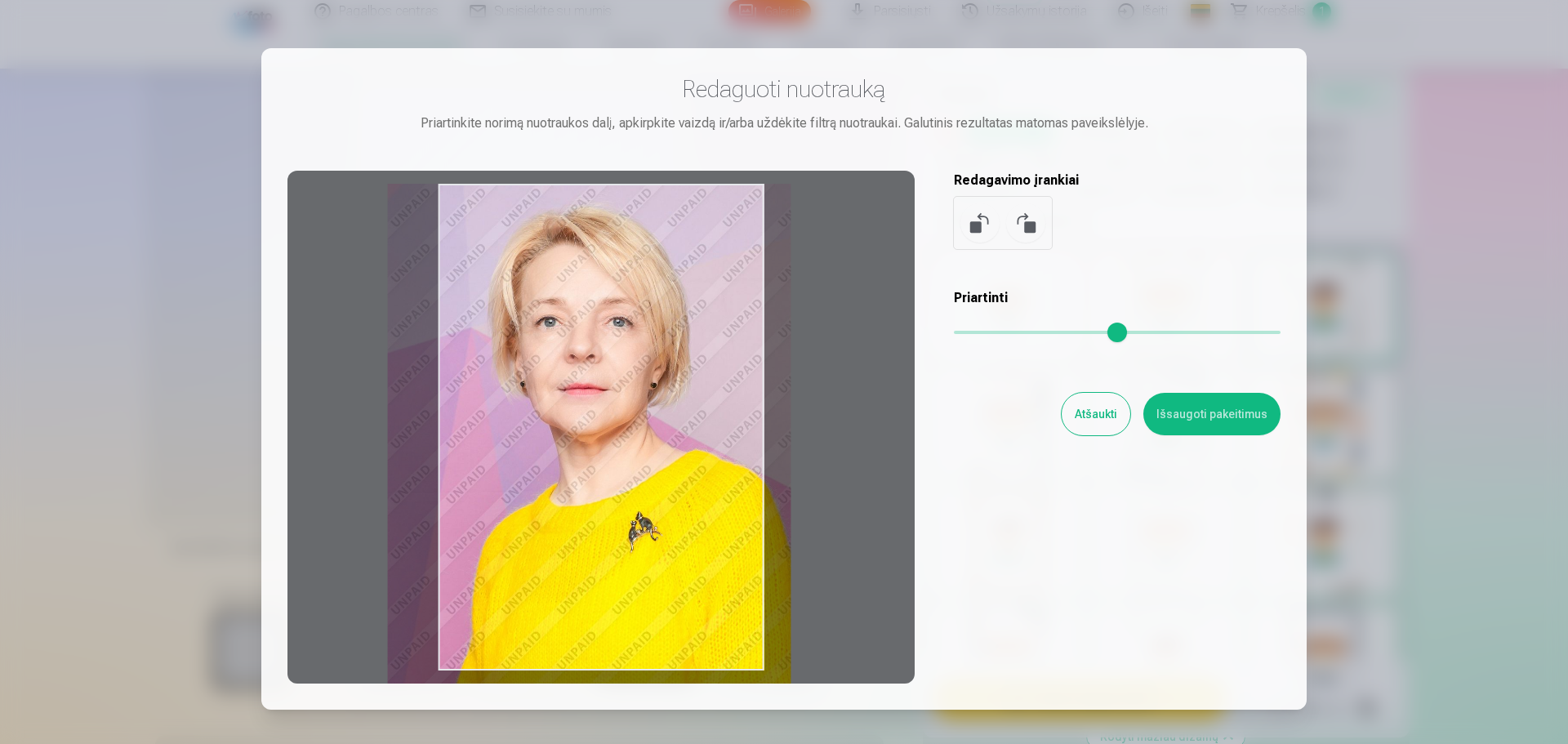
drag, startPoint x: 1139, startPoint y: 332, endPoint x: 1100, endPoint y: 339, distance: 39.6
type input "****"
click at [1100, 334] on input "range" at bounding box center [1117, 333] width 327 height 4
drag, startPoint x: 611, startPoint y: 516, endPoint x: 611, endPoint y: 526, distance: 10.0
click at [611, 526] on div at bounding box center [601, 427] width 627 height 513
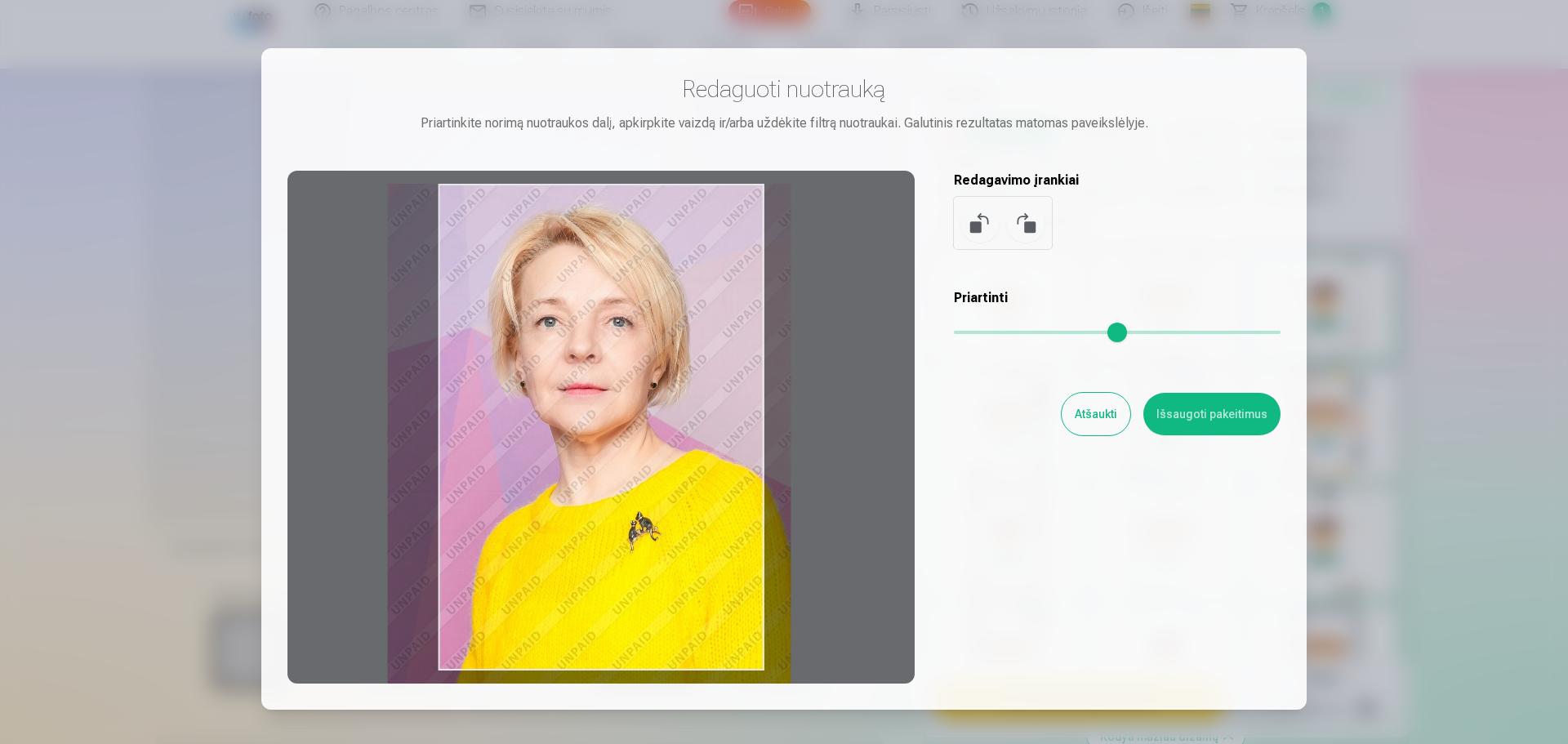
click at [1212, 411] on button "Išsaugoti pakeitimus" at bounding box center [1212, 414] width 137 height 42
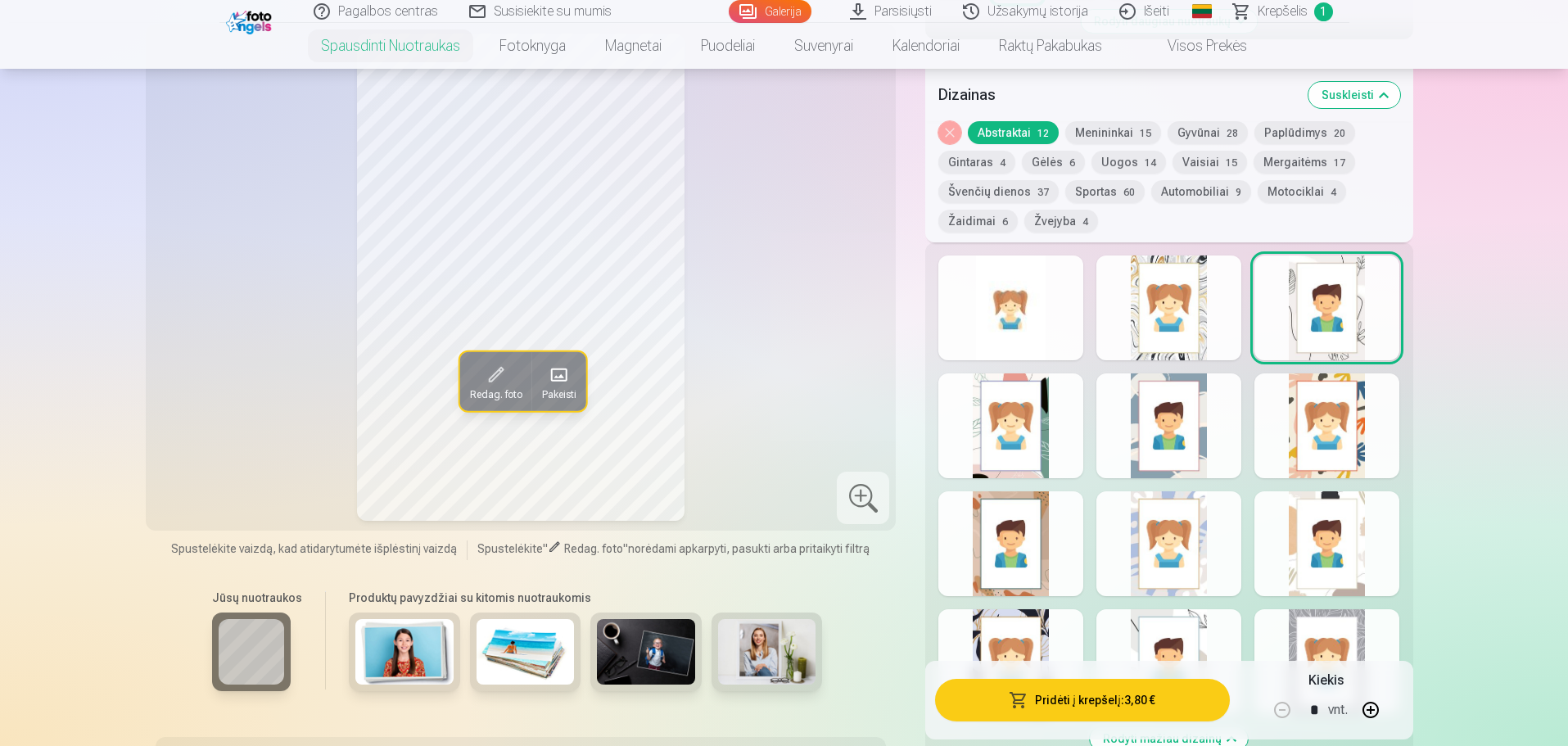
click at [775, 381] on div "Redag. foto Pakeisti" at bounding box center [521, 277] width 732 height 487
click at [393, 670] on img at bounding box center [405, 652] width 98 height 66
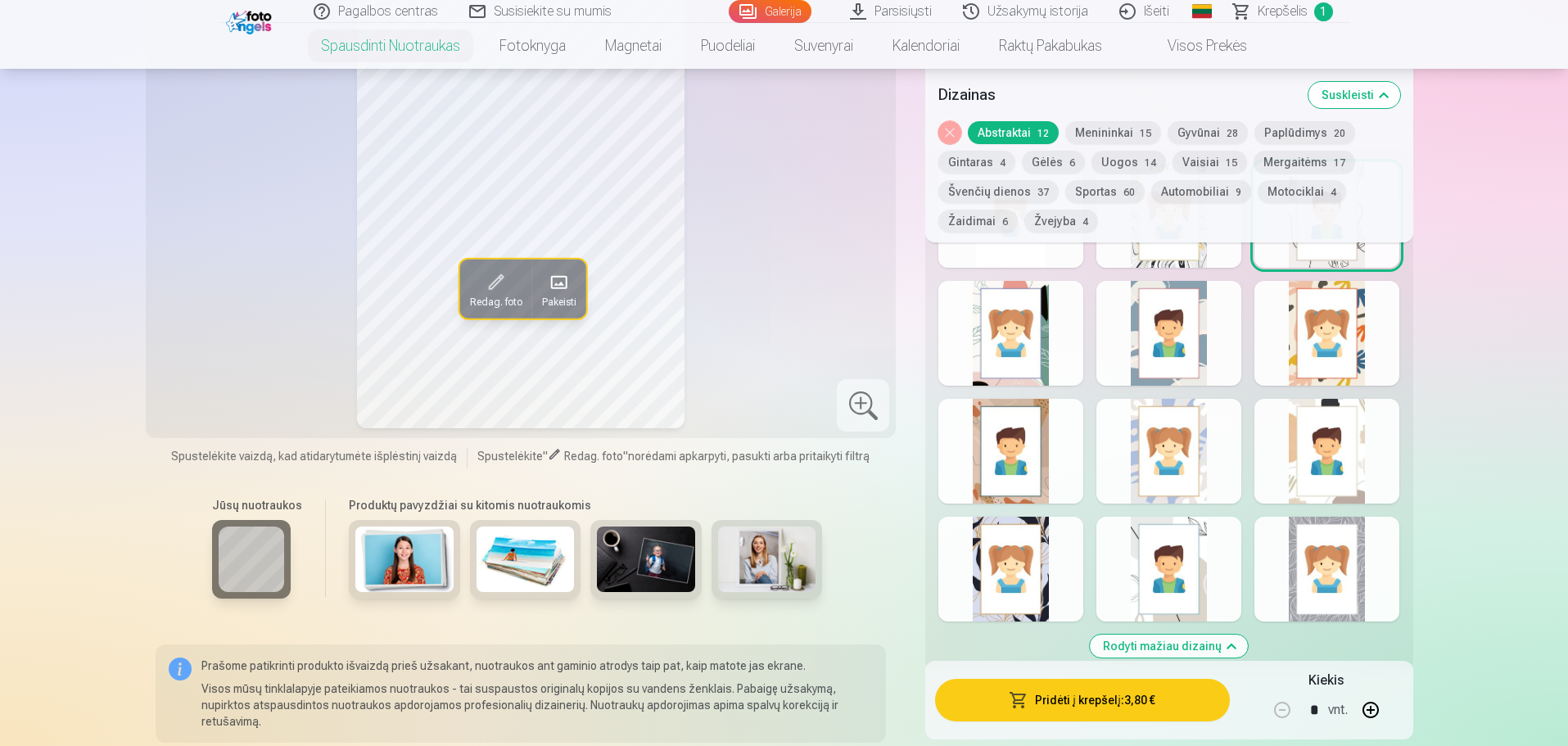
scroll to position [819, 0]
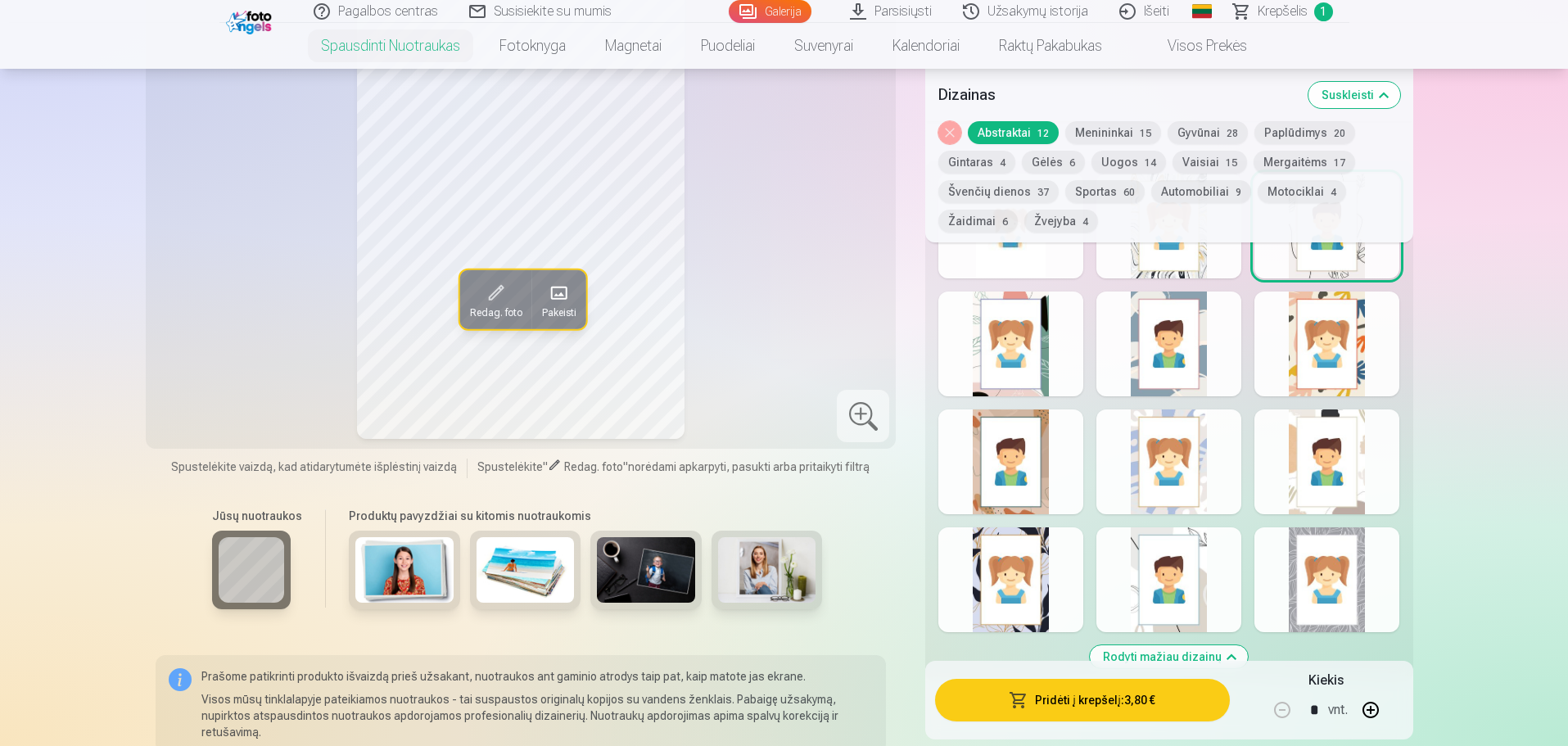
click at [1356, 571] on div at bounding box center [1327, 580] width 145 height 105
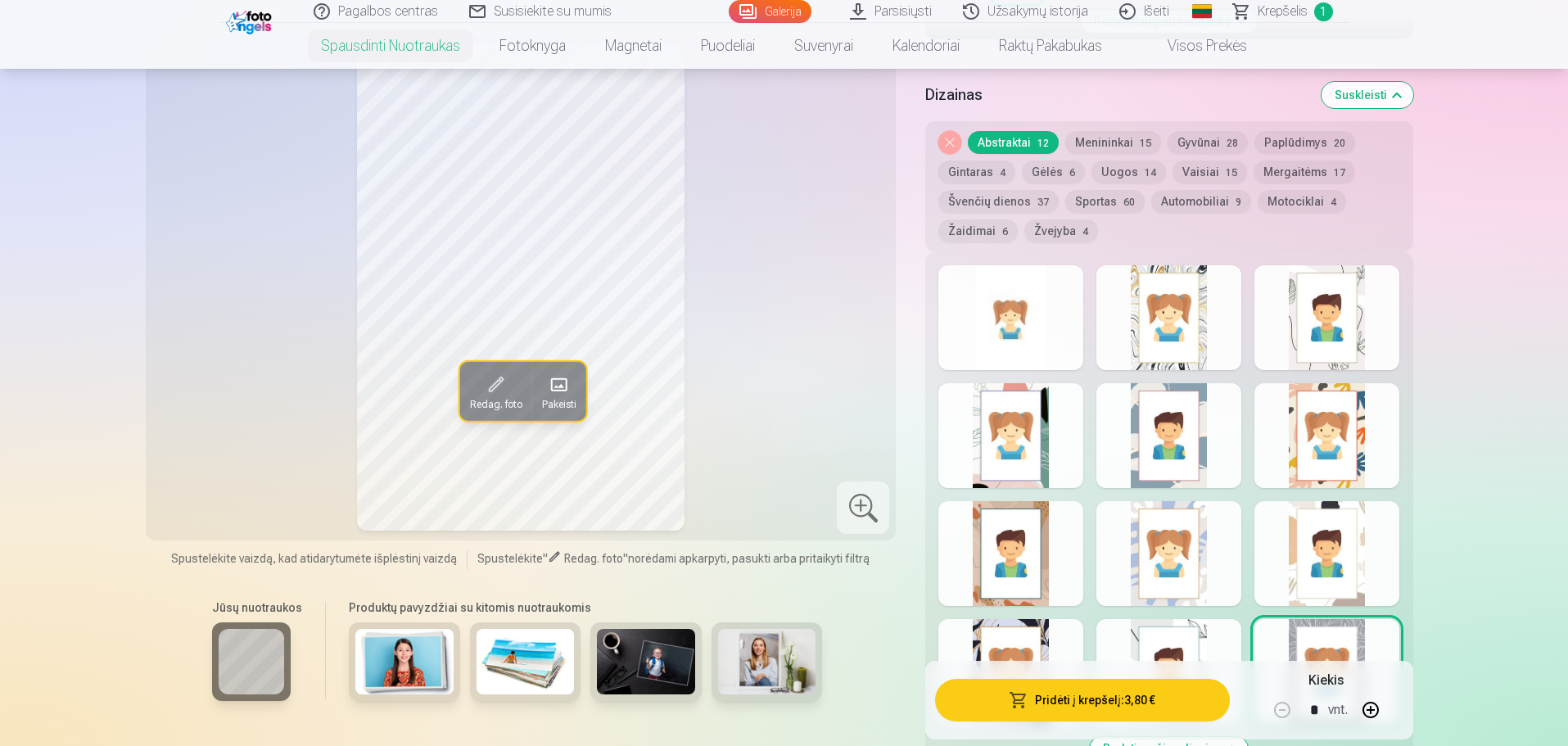
scroll to position [574, 0]
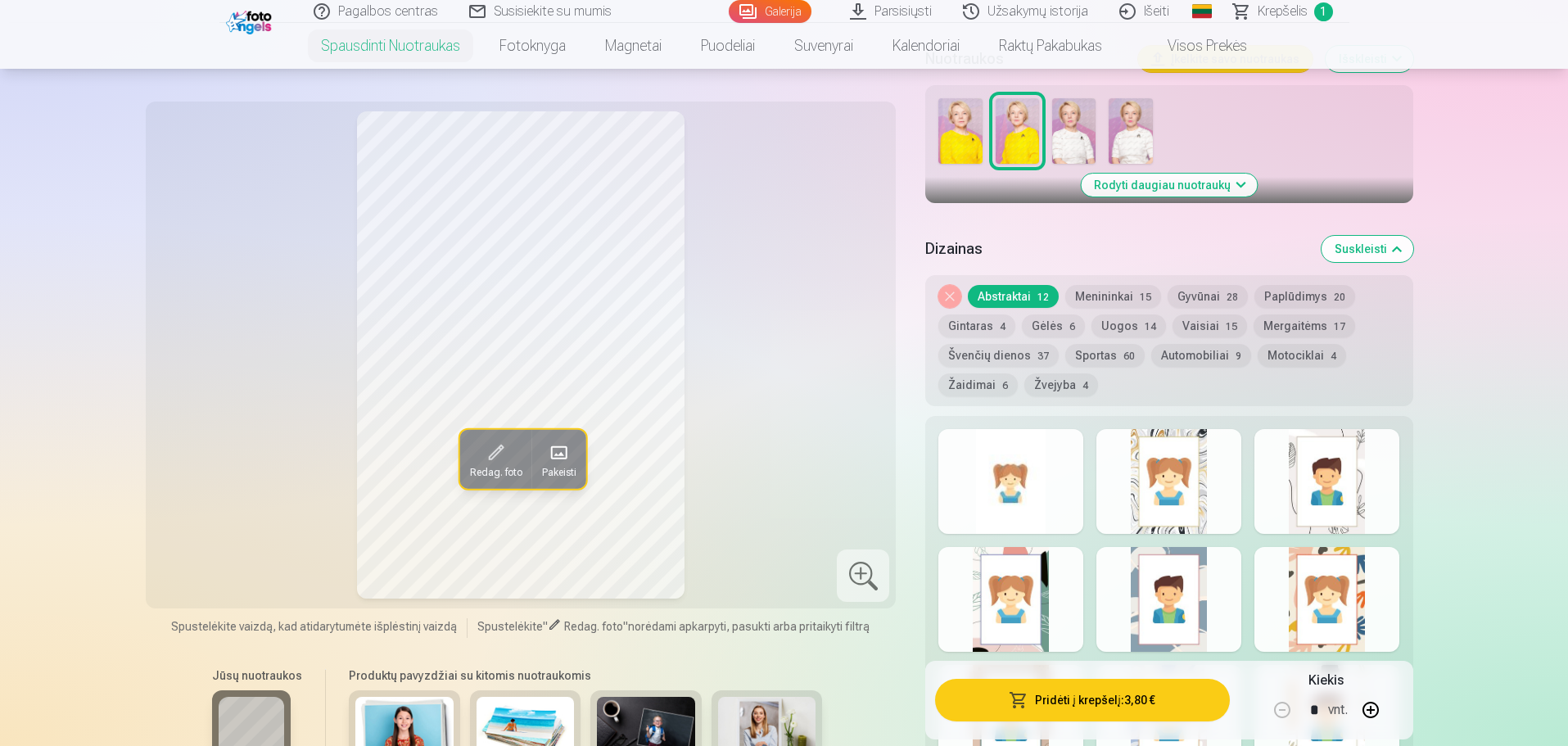
click at [859, 573] on div at bounding box center [864, 576] width 53 height 53
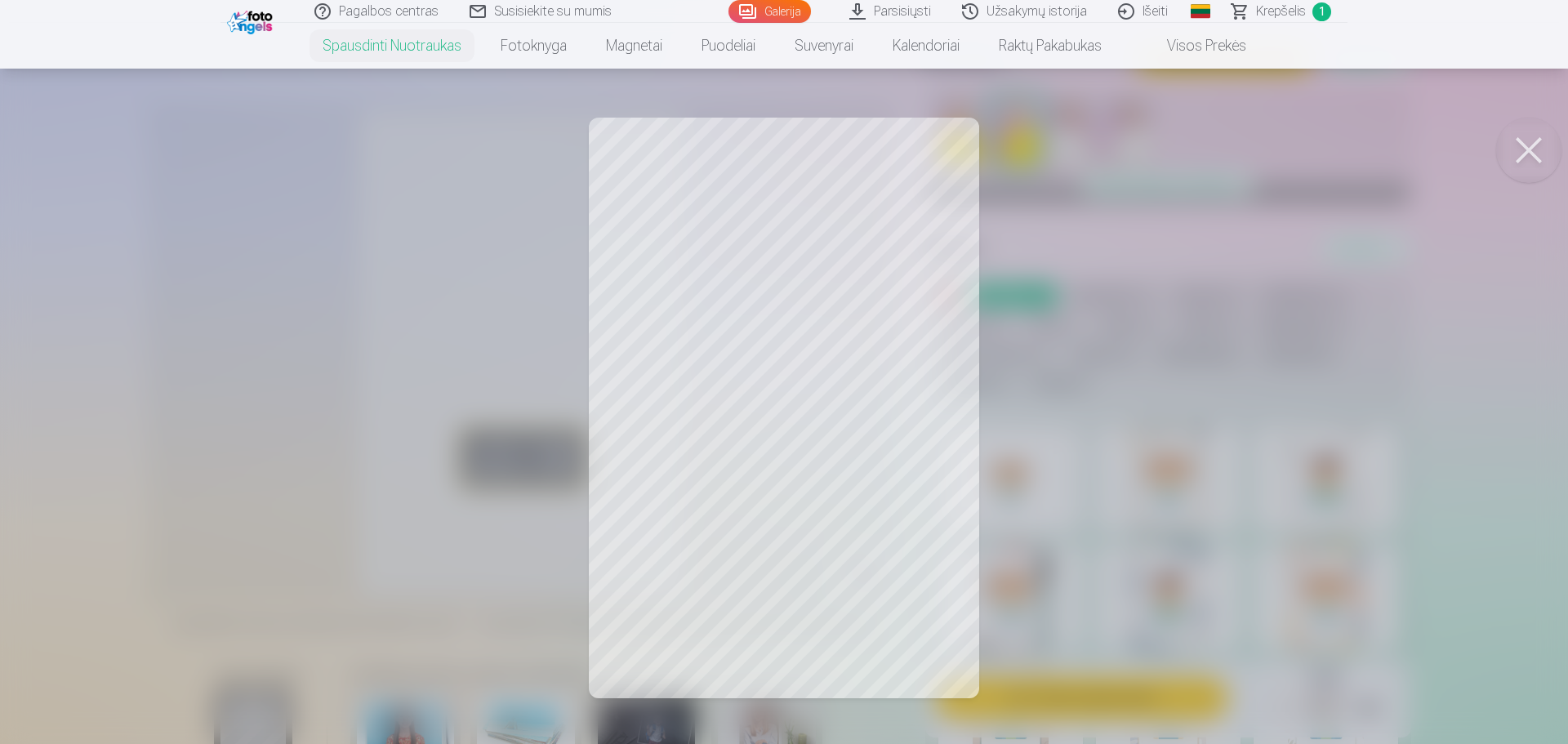
click at [1525, 140] on button at bounding box center [1529, 150] width 66 height 66
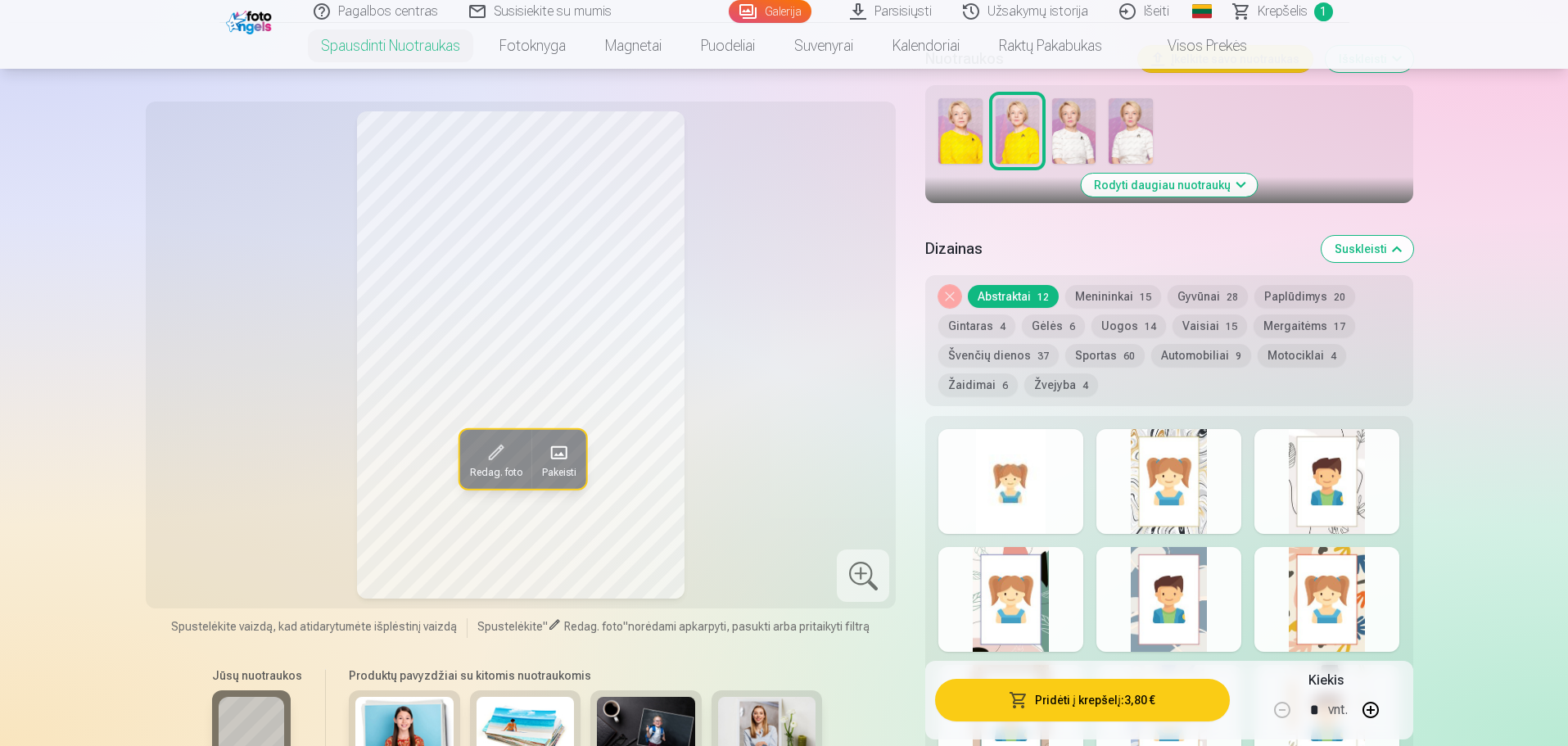
click at [1195, 297] on button "Gyvūnai 28" at bounding box center [1207, 296] width 80 height 23
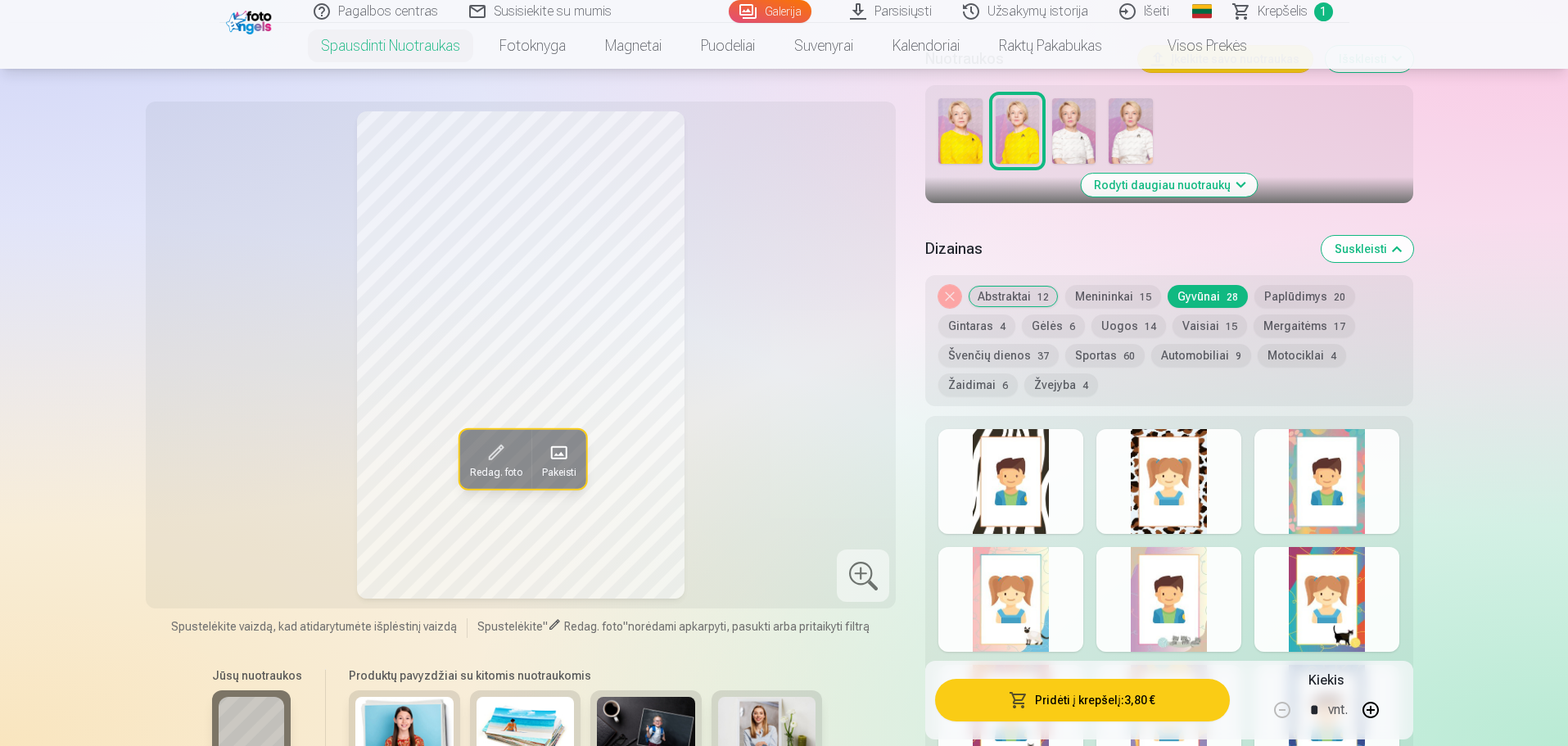
click at [1132, 626] on div at bounding box center [1169, 599] width 145 height 105
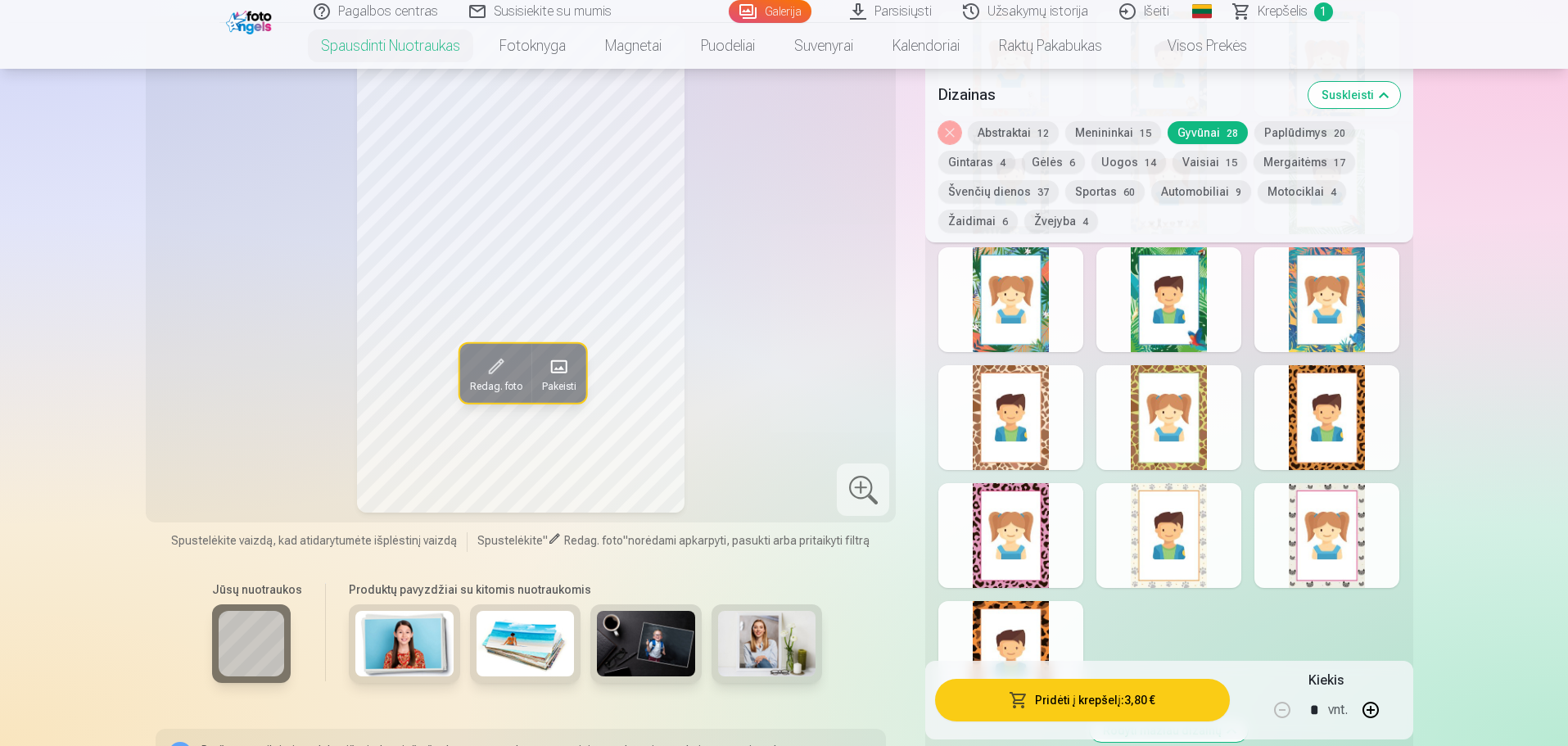
scroll to position [1474, 0]
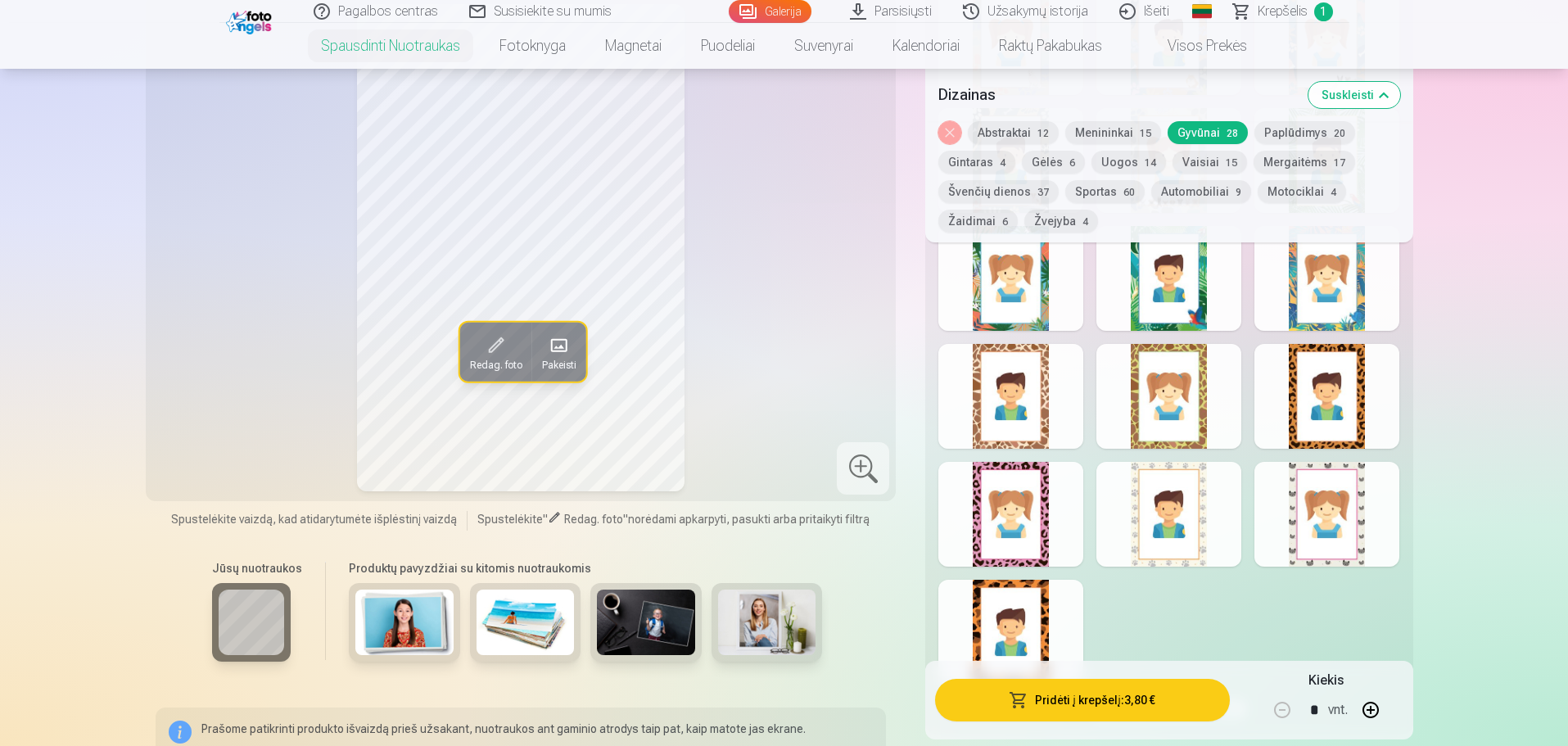
click at [1053, 523] on div at bounding box center [1010, 514] width 145 height 105
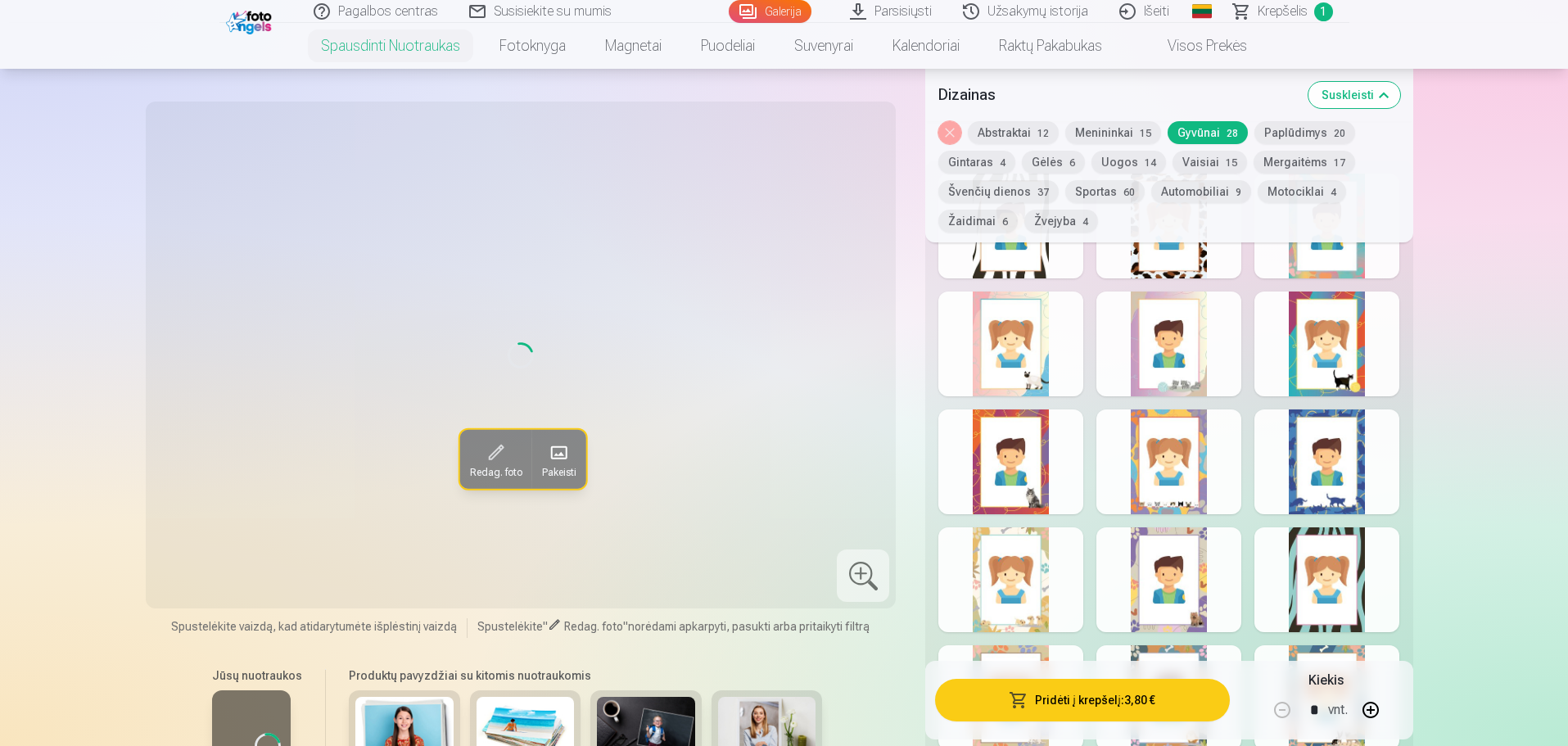
scroll to position [737, 0]
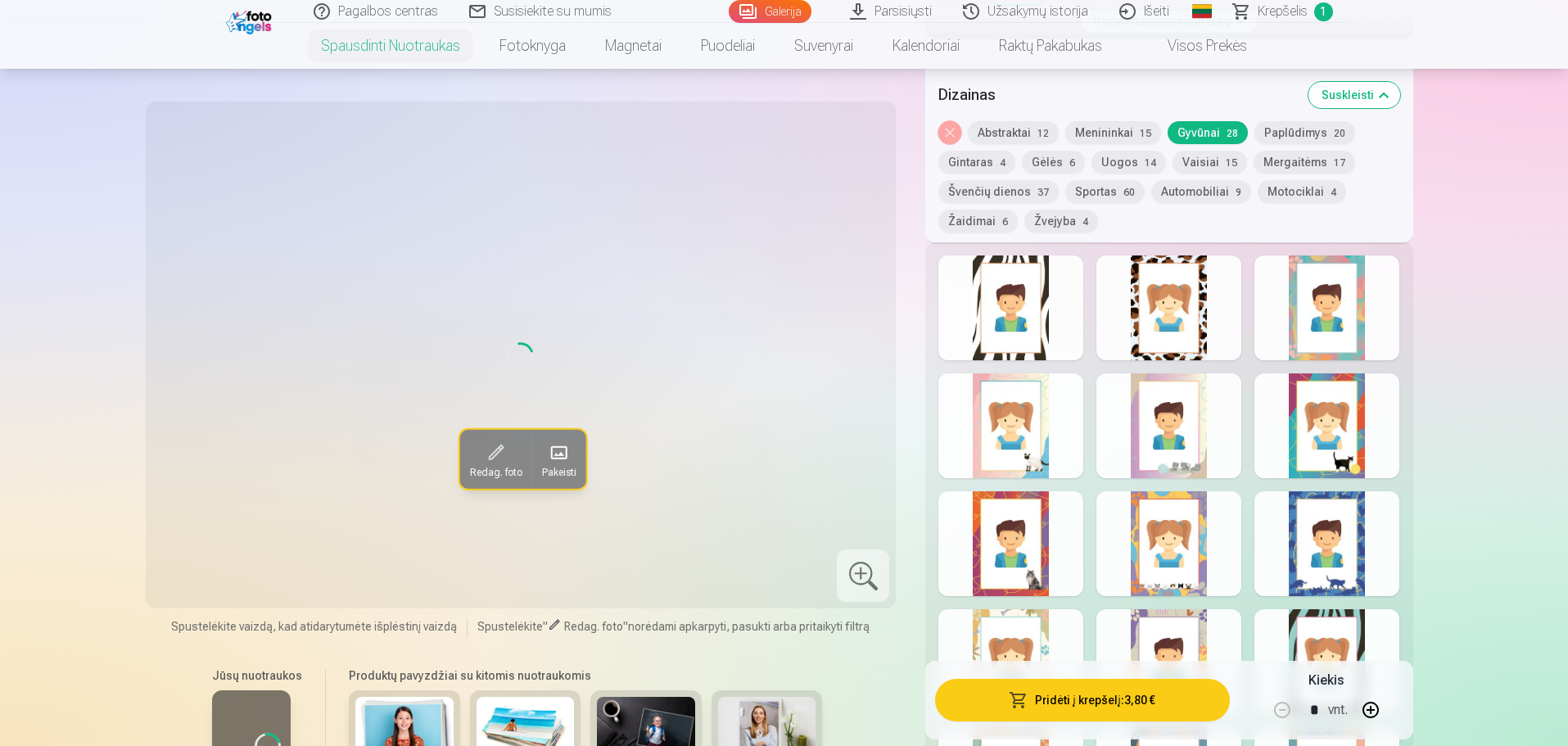
click at [1362, 340] on div at bounding box center [1327, 308] width 145 height 105
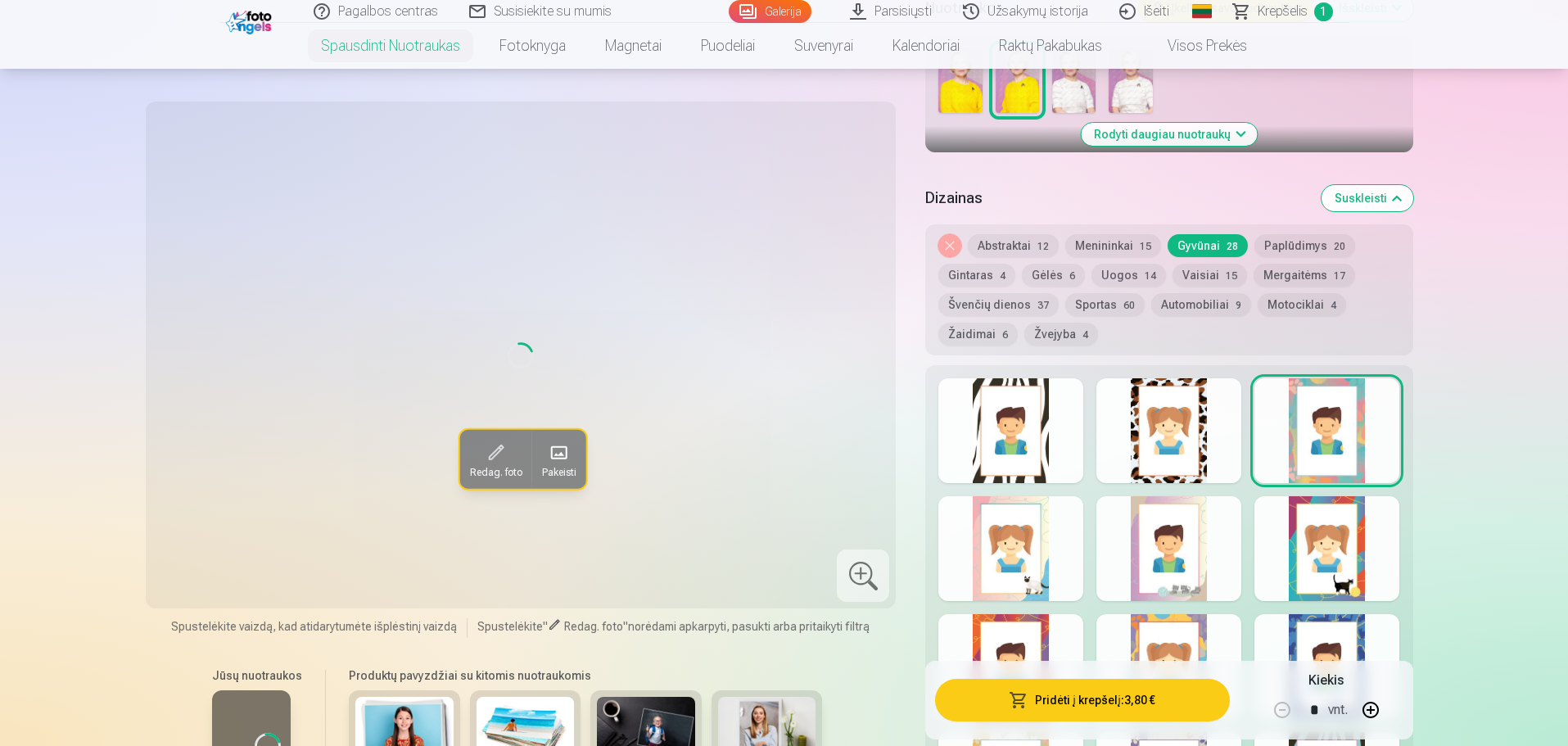
scroll to position [492, 0]
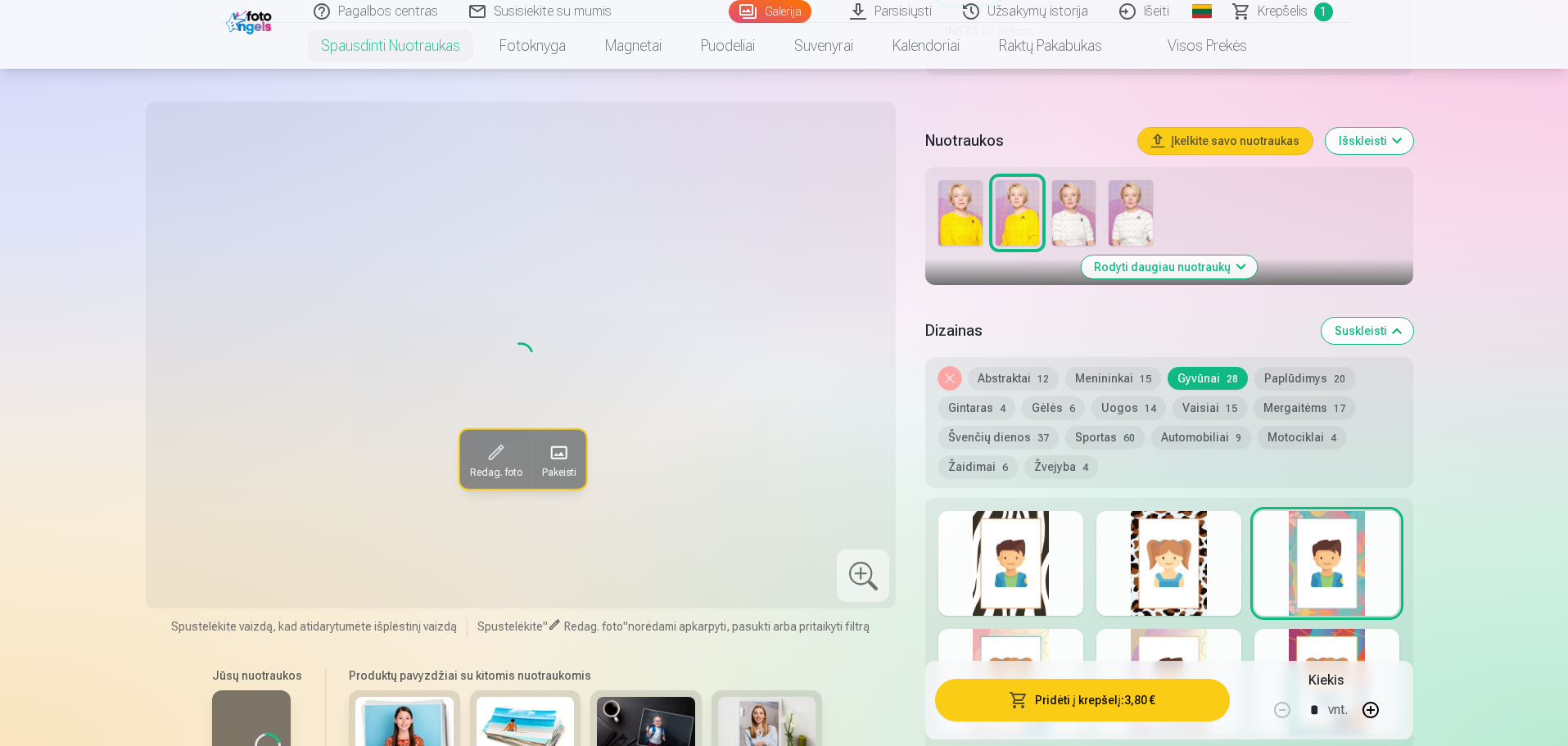
click at [1238, 263] on button "Rodyti daugiau nuotraukų" at bounding box center [1169, 267] width 176 height 23
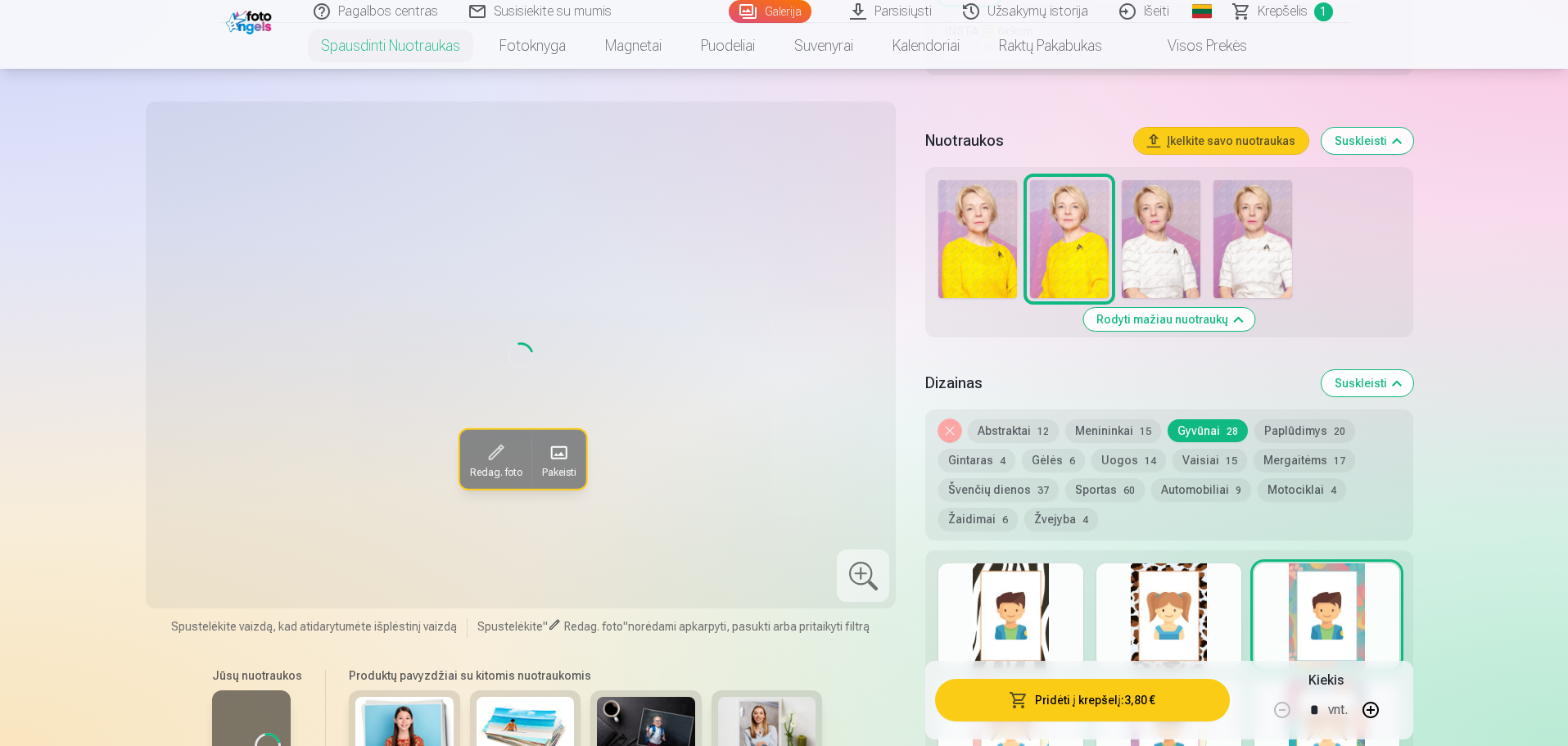
click at [1146, 263] on img at bounding box center [1161, 239] width 78 height 118
click at [718, 404] on div "Loading... Redag. foto Pakeisti" at bounding box center [521, 355] width 732 height 487
click at [706, 267] on div "Loading... Redag. foto Pakeisti" at bounding box center [521, 355] width 732 height 487
click at [862, 573] on div at bounding box center [864, 576] width 53 height 53
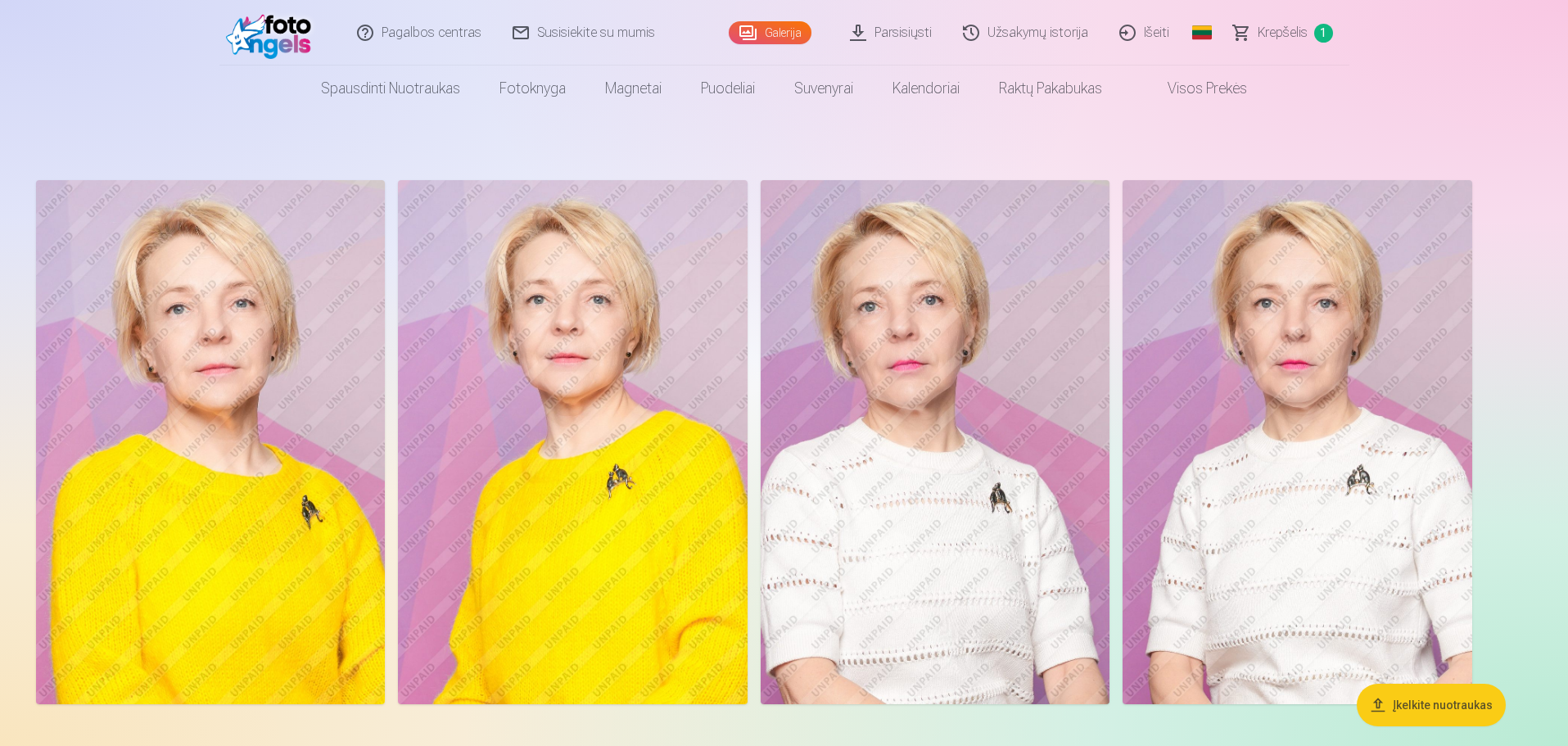
click at [936, 468] on img at bounding box center [935, 442] width 349 height 524
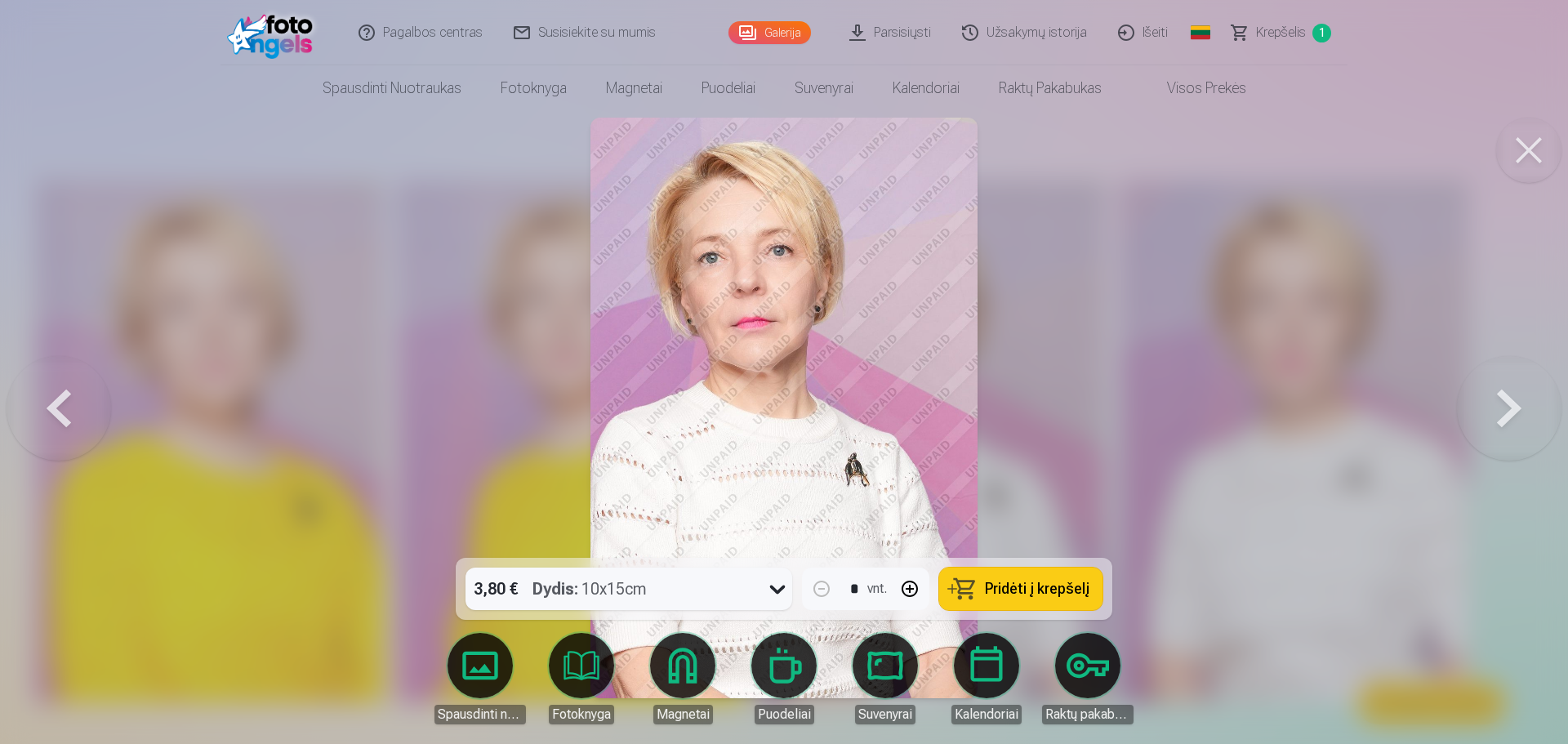
click at [1248, 308] on div at bounding box center [784, 372] width 1568 height 744
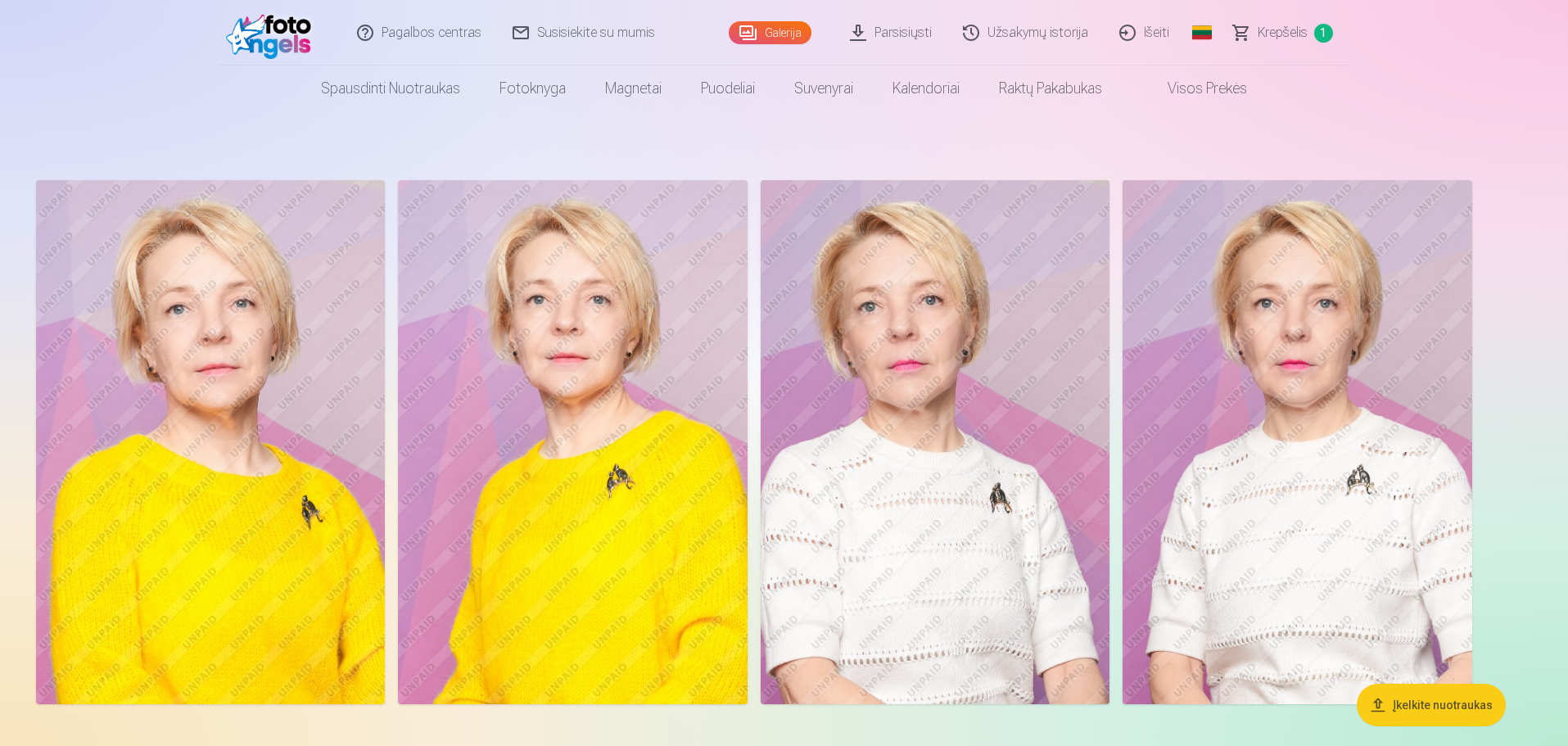
click at [576, 516] on img at bounding box center [573, 442] width 349 height 524
